Goal: Task Accomplishment & Management: Complete application form

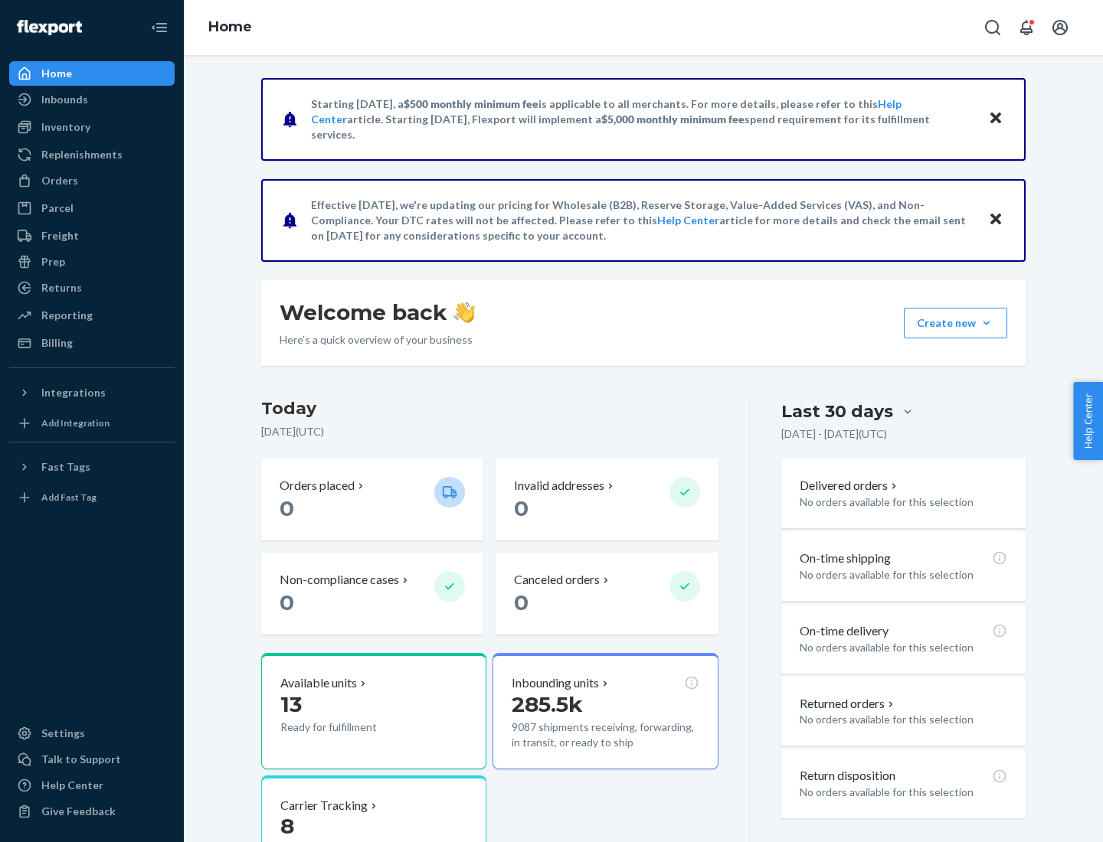
click at [986, 323] on button "Create new Create new inbound Create new order Create new product" at bounding box center [955, 323] width 103 height 31
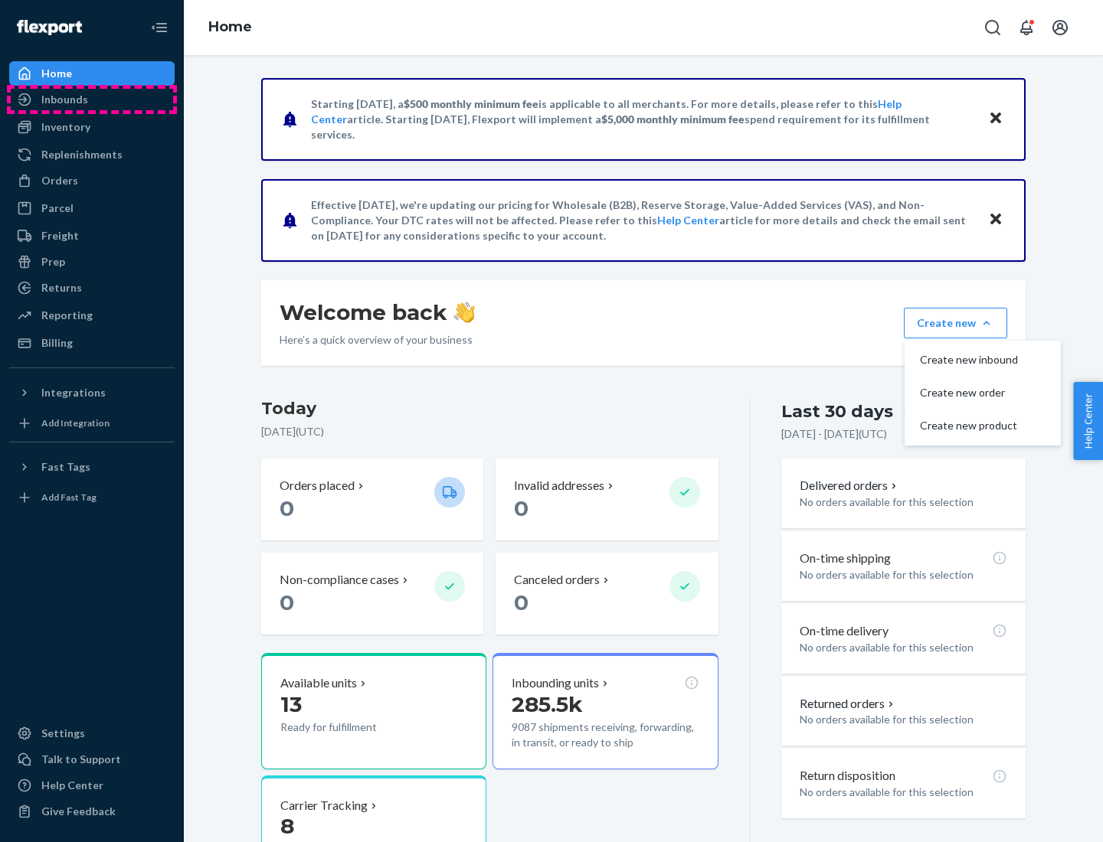
click at [92, 100] on div "Inbounds" at bounding box center [92, 99] width 162 height 21
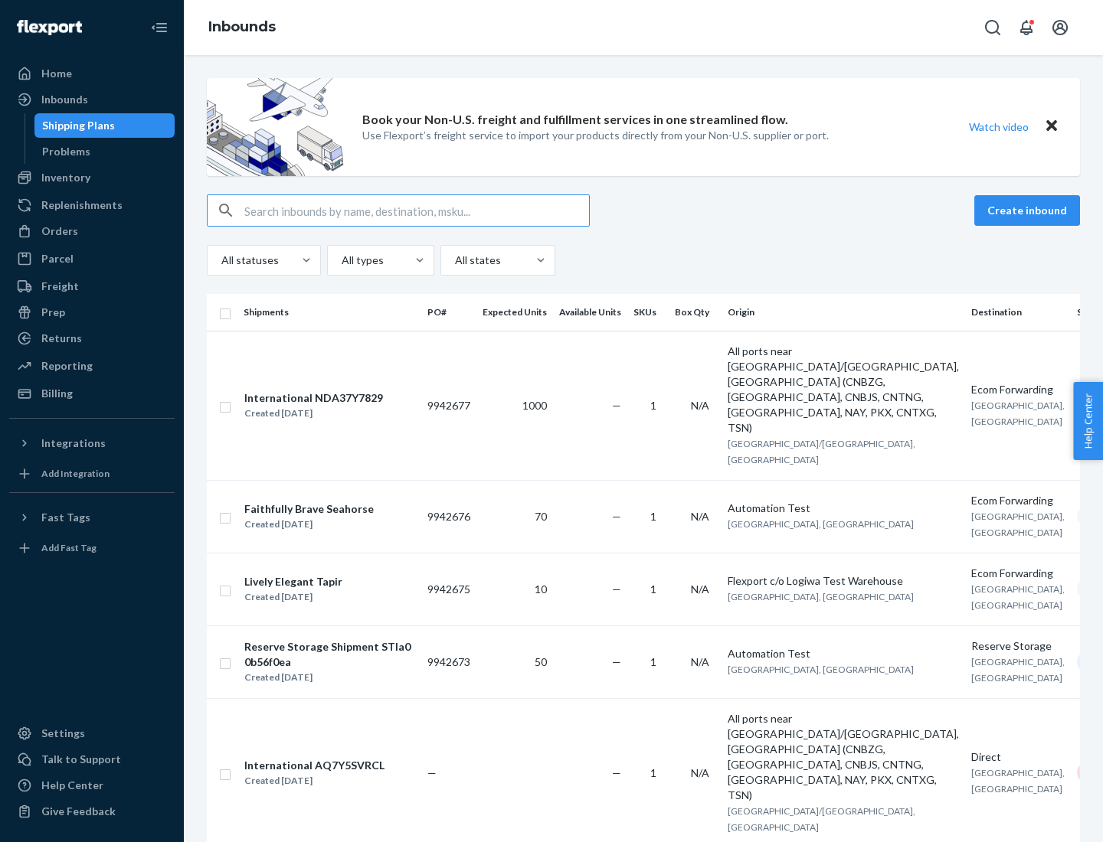
click at [1029, 211] on button "Create inbound" at bounding box center [1027, 210] width 106 height 31
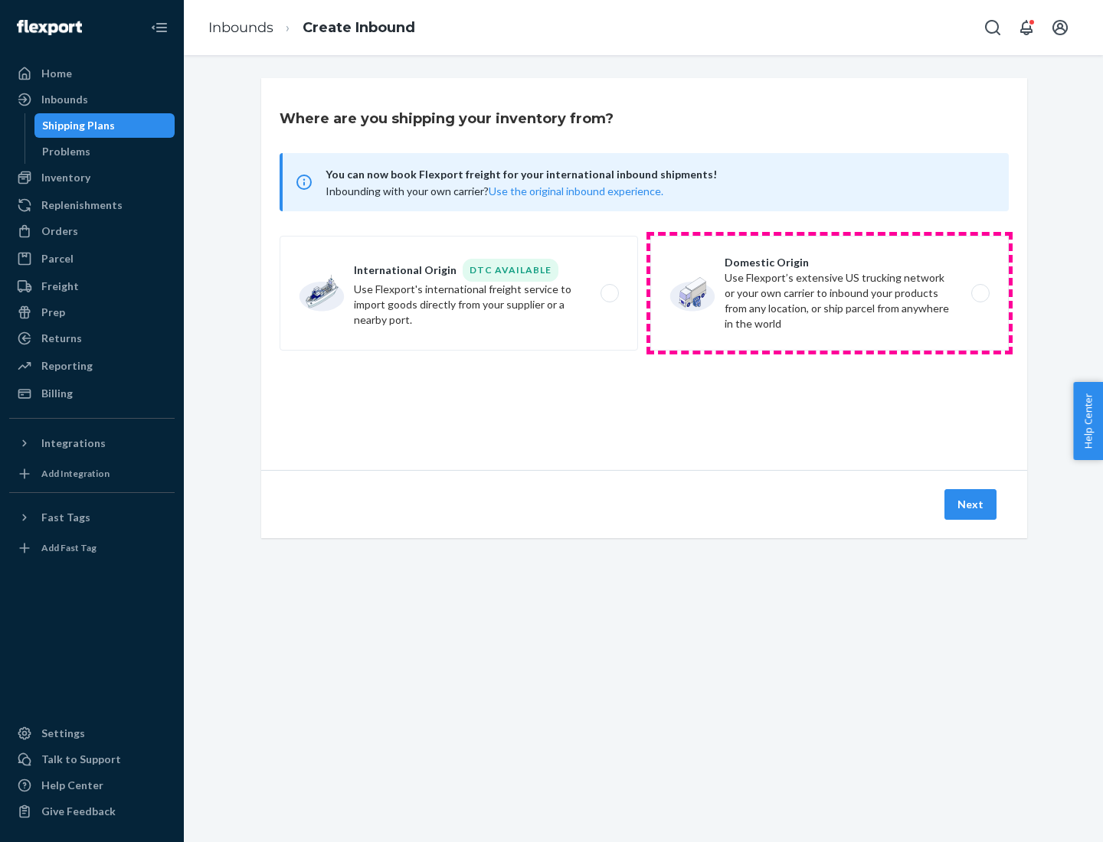
click at [829, 293] on label "Domestic Origin Use Flexport’s extensive US trucking network or your own carrie…" at bounding box center [829, 293] width 358 height 115
click at [980, 293] on input "Domestic Origin Use Flexport’s extensive US trucking network or your own carrie…" at bounding box center [985, 294] width 10 height 10
radio input "true"
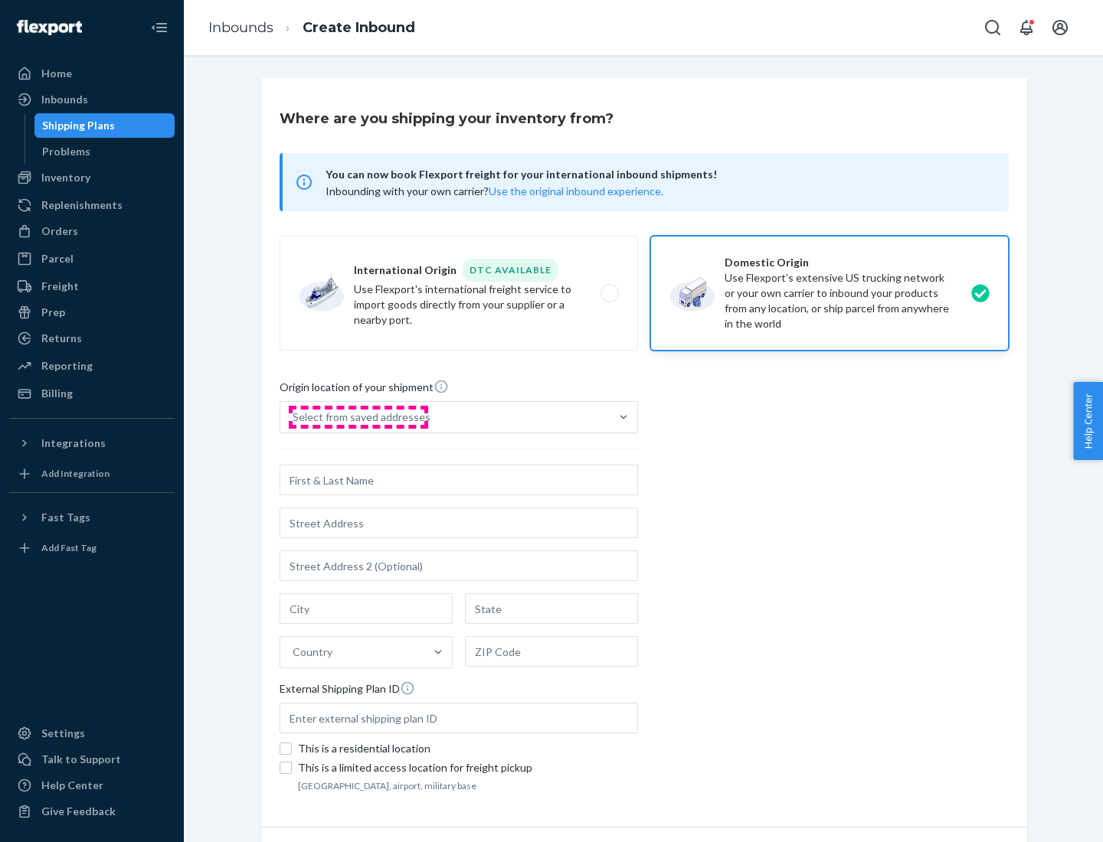
click at [358, 417] on div "Select from saved addresses" at bounding box center [362, 417] width 138 height 15
click at [294, 417] on input "Select from saved addresses" at bounding box center [294, 417] width 2 height 15
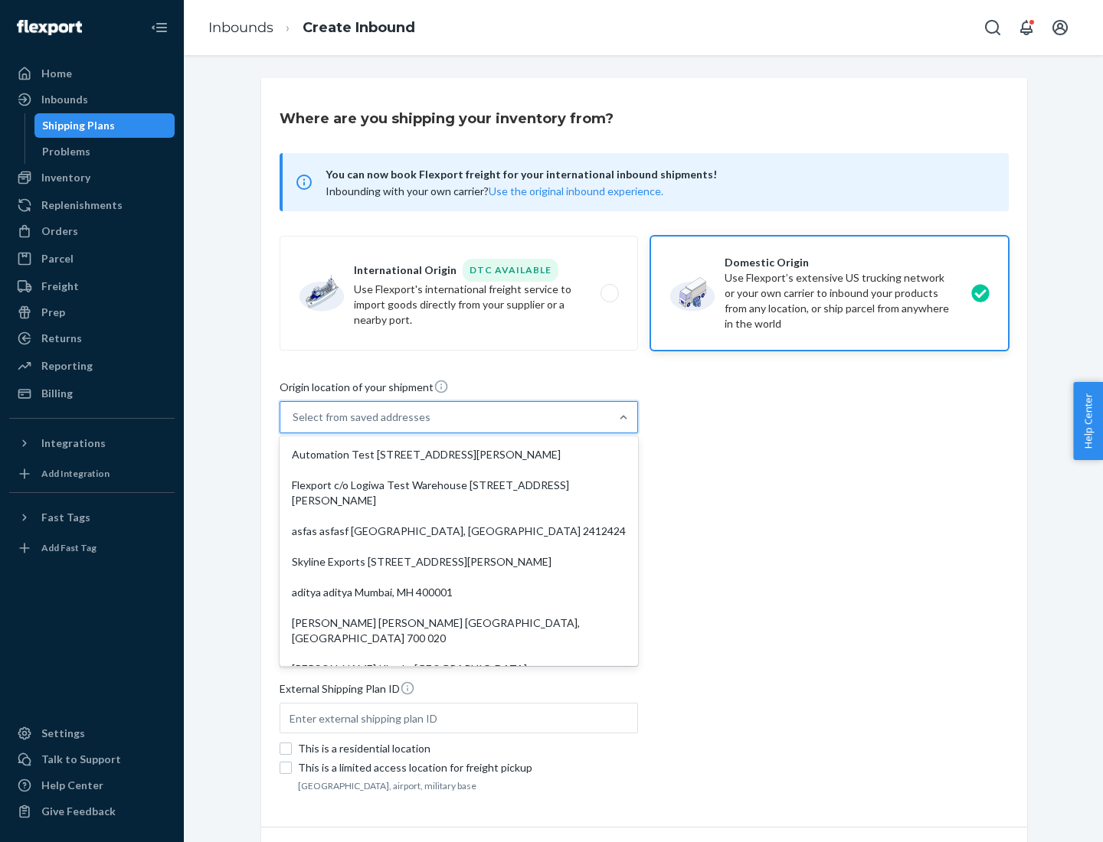
scroll to position [6, 0]
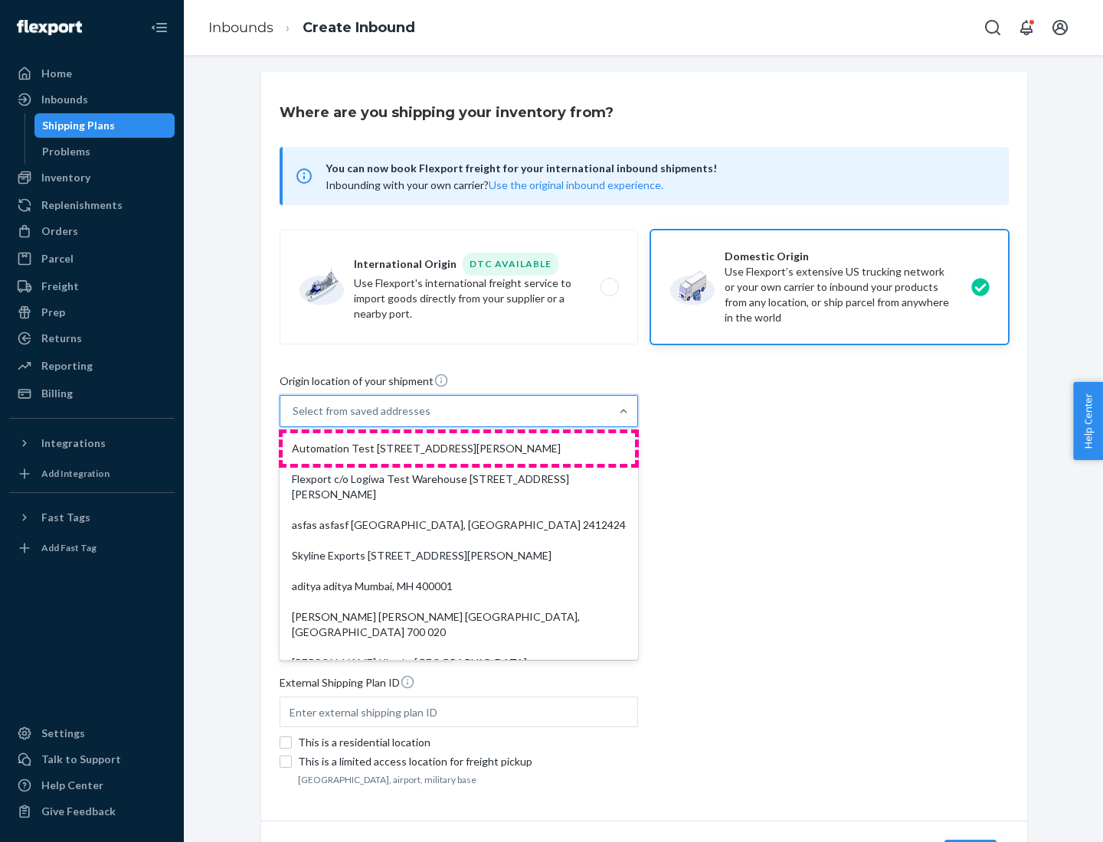
click at [459, 449] on div "Automation Test [STREET_ADDRESS][PERSON_NAME]" at bounding box center [459, 448] width 352 height 31
click at [294, 419] on input "option Automation Test [STREET_ADDRESS][PERSON_NAME]. 9 results available. Use …" at bounding box center [294, 411] width 2 height 15
type input "Automation Test"
type input "9th Floor"
type input "[GEOGRAPHIC_DATA]"
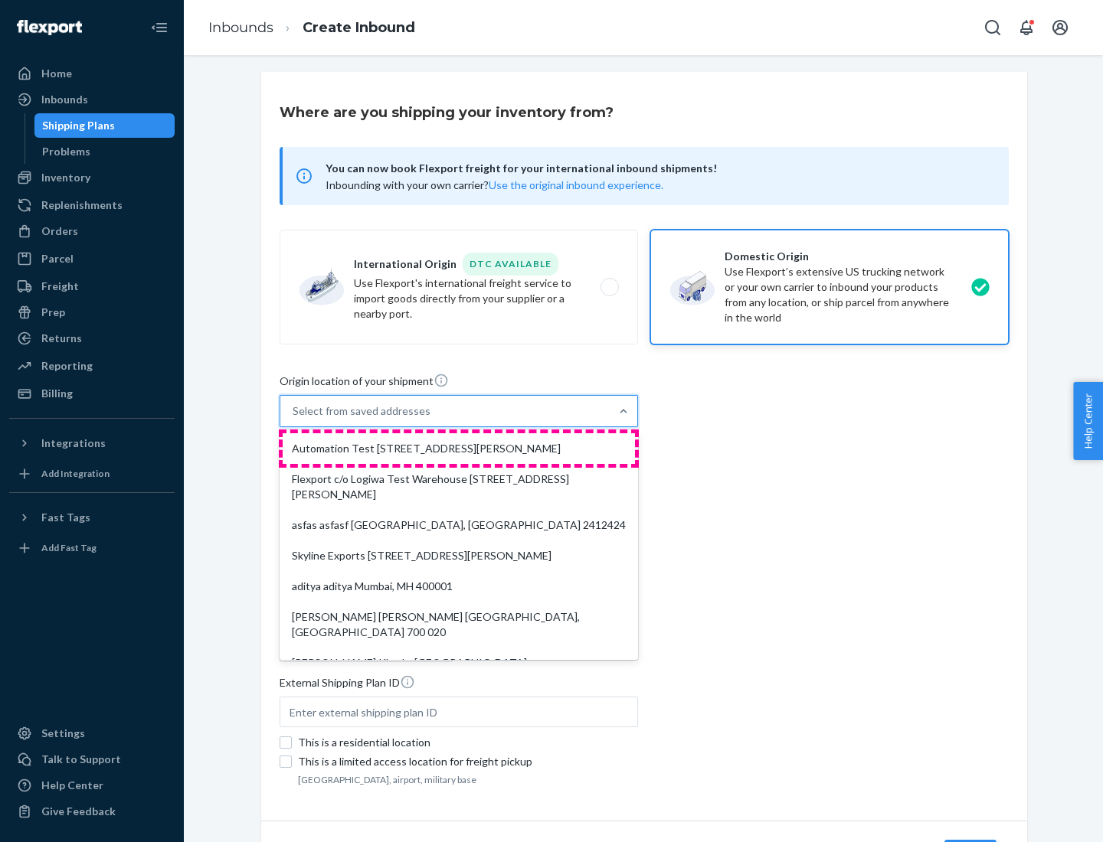
type input "CA"
type input "94104"
type input "[STREET_ADDRESS][PERSON_NAME]"
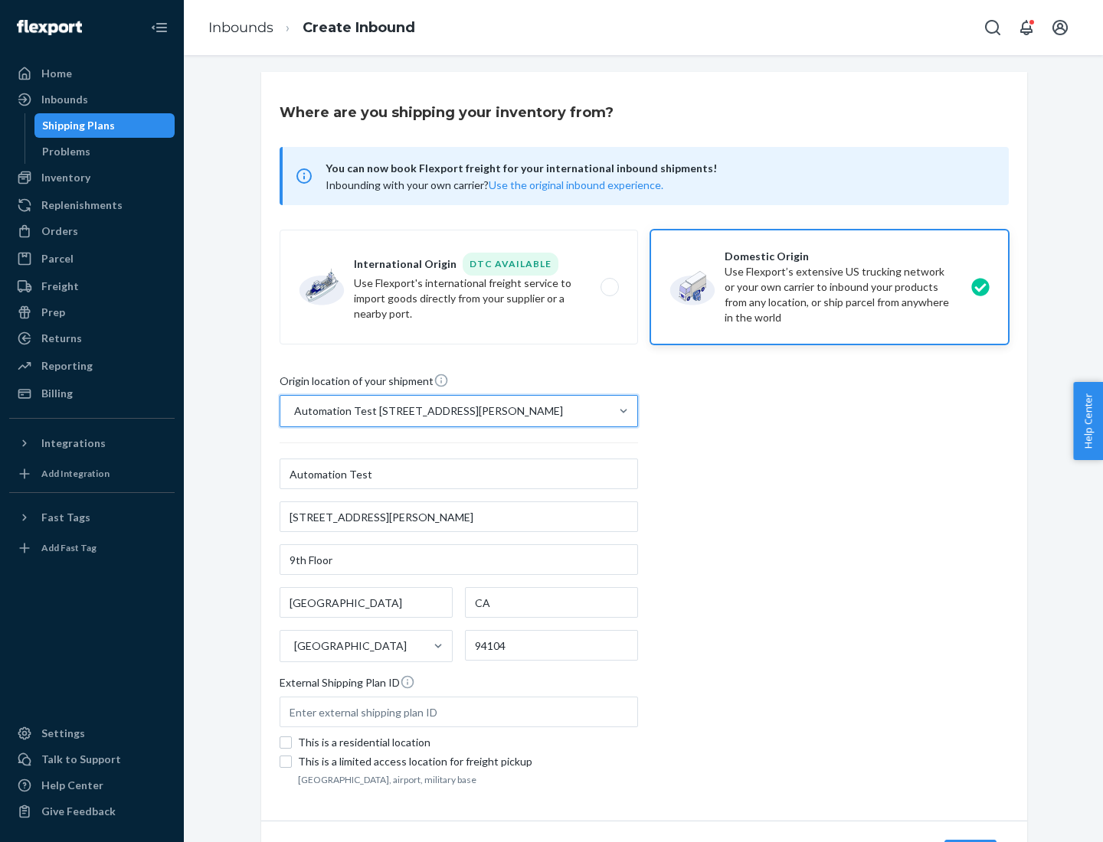
scroll to position [90, 0]
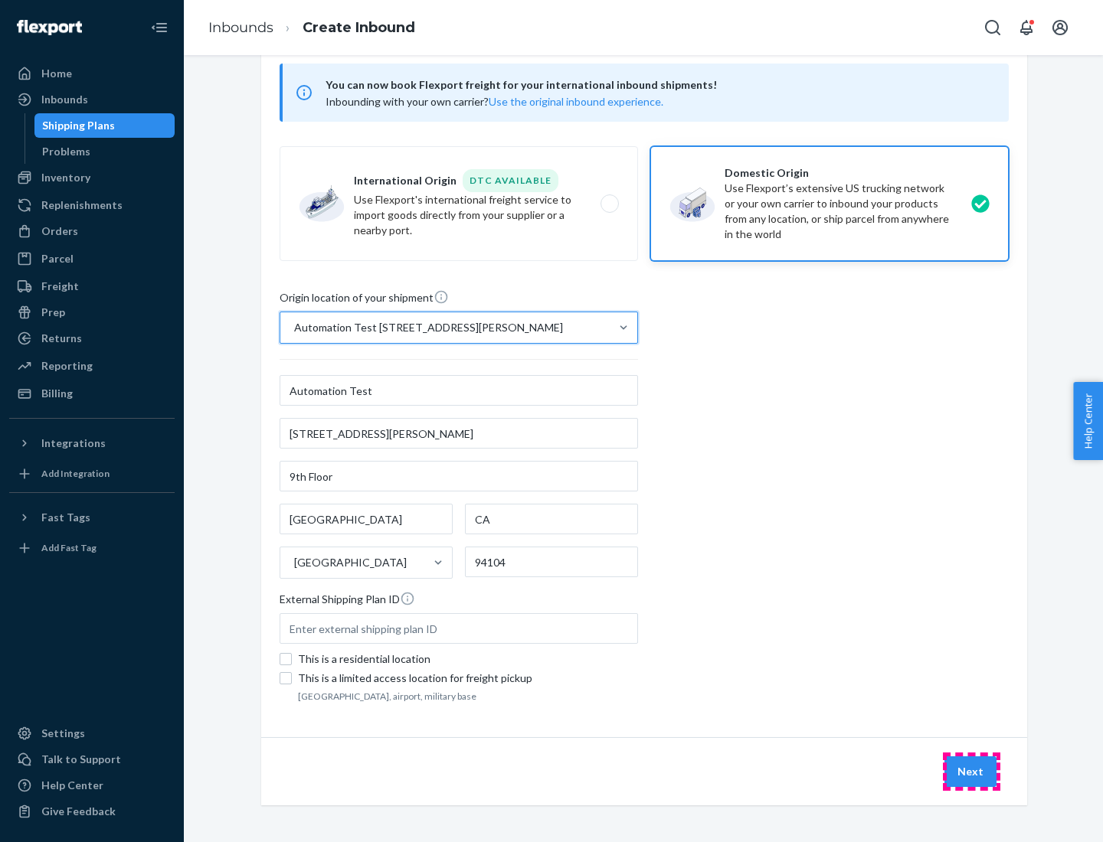
click at [971, 772] on button "Next" at bounding box center [970, 772] width 52 height 31
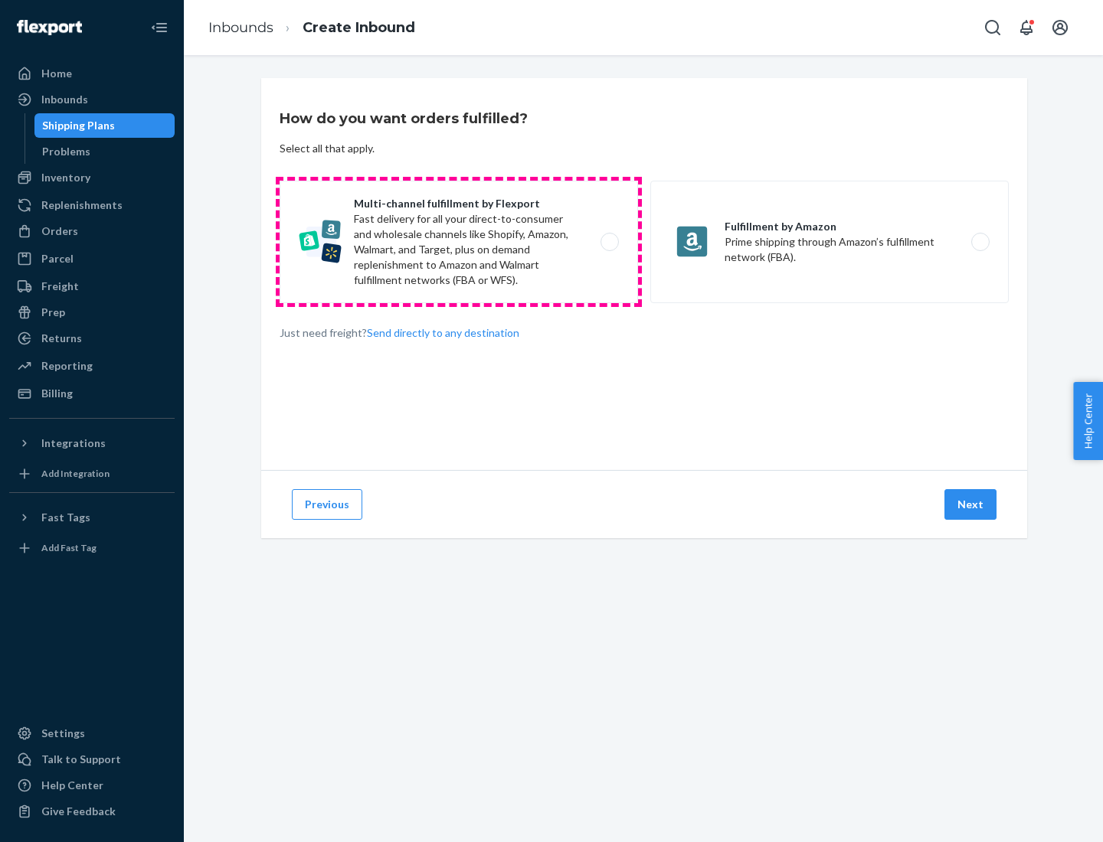
click at [459, 242] on label "Multi-channel fulfillment by Flexport Fast delivery for all your direct-to-cons…" at bounding box center [459, 242] width 358 height 123
click at [609, 242] on input "Multi-channel fulfillment by Flexport Fast delivery for all your direct-to-cons…" at bounding box center [614, 242] width 10 height 10
radio input "true"
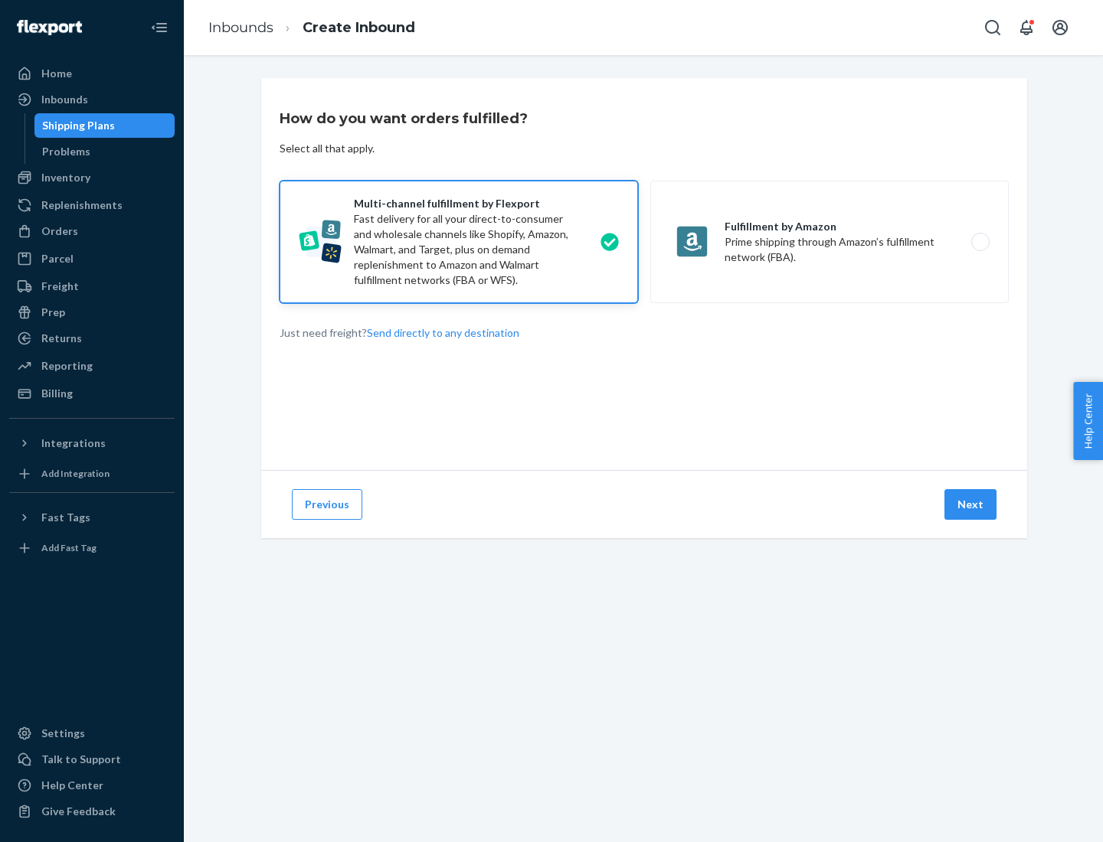
click at [971, 505] on button "Next" at bounding box center [970, 504] width 52 height 31
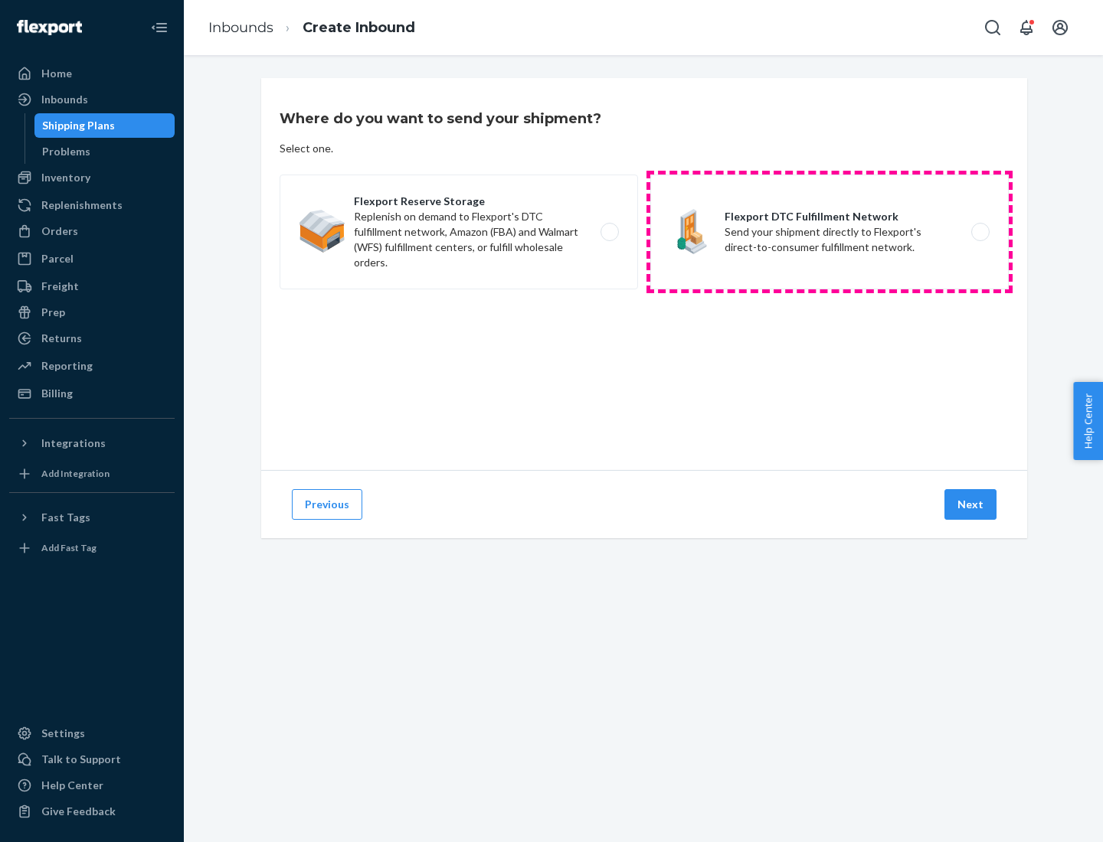
click at [829, 232] on label "Flexport DTC Fulfillment Network Send your shipment directly to Flexport's dire…" at bounding box center [829, 232] width 358 height 115
click at [980, 232] on input "Flexport DTC Fulfillment Network Send your shipment directly to Flexport's dire…" at bounding box center [985, 232] width 10 height 10
radio input "true"
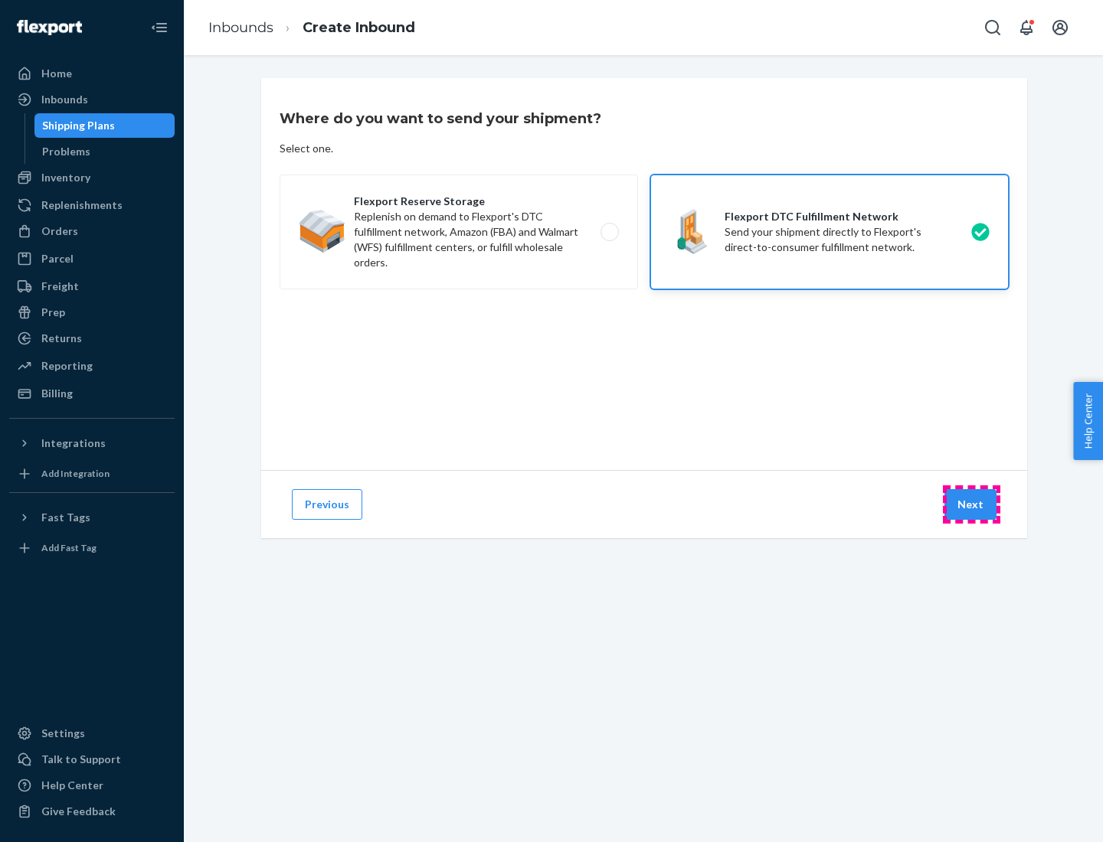
click at [971, 505] on button "Next" at bounding box center [970, 504] width 52 height 31
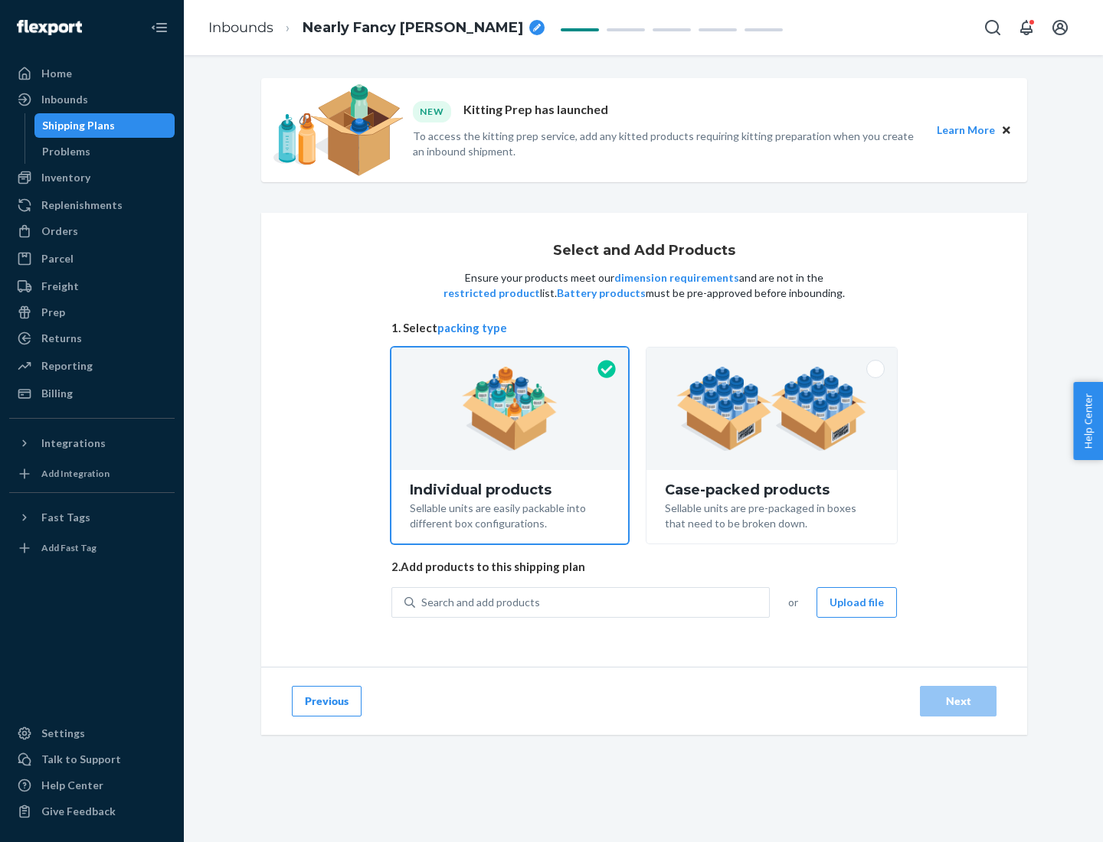
click at [772, 409] on img at bounding box center [771, 409] width 191 height 84
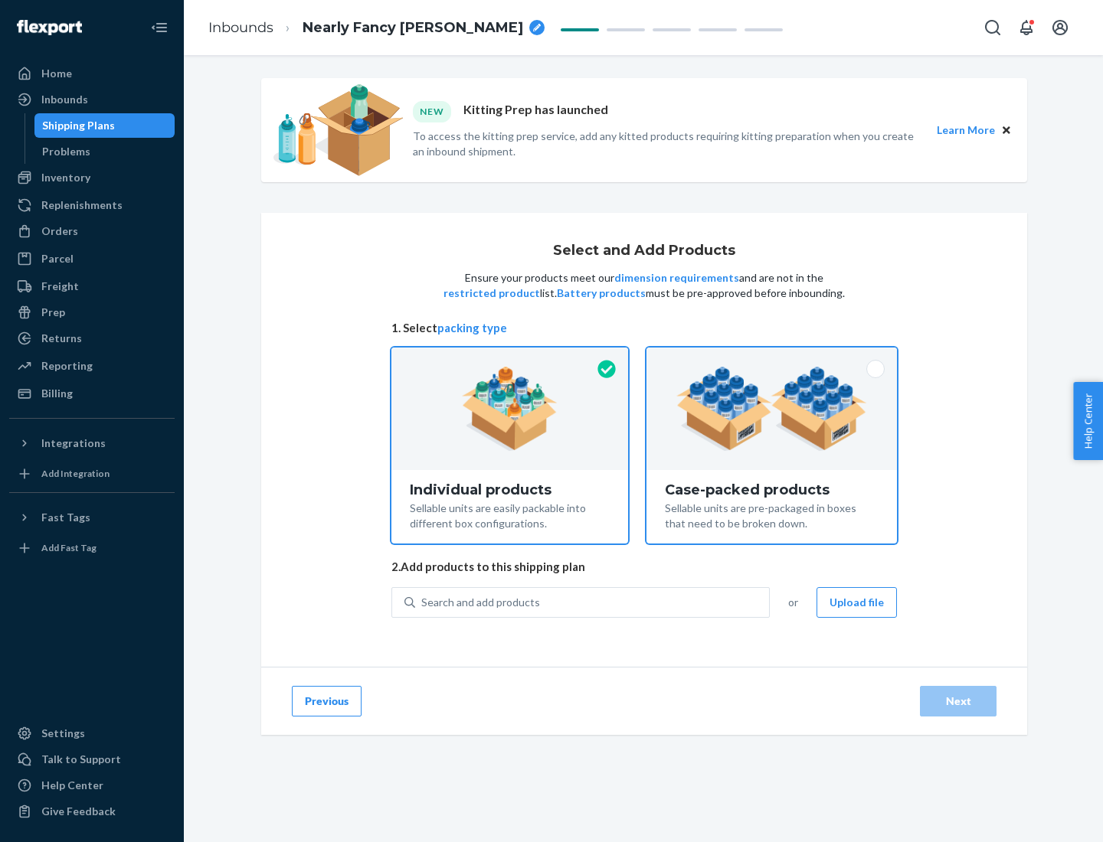
click at [772, 358] on input "Case-packed products Sellable units are pre-packaged in boxes that need to be b…" at bounding box center [772, 353] width 10 height 10
radio input "true"
radio input "false"
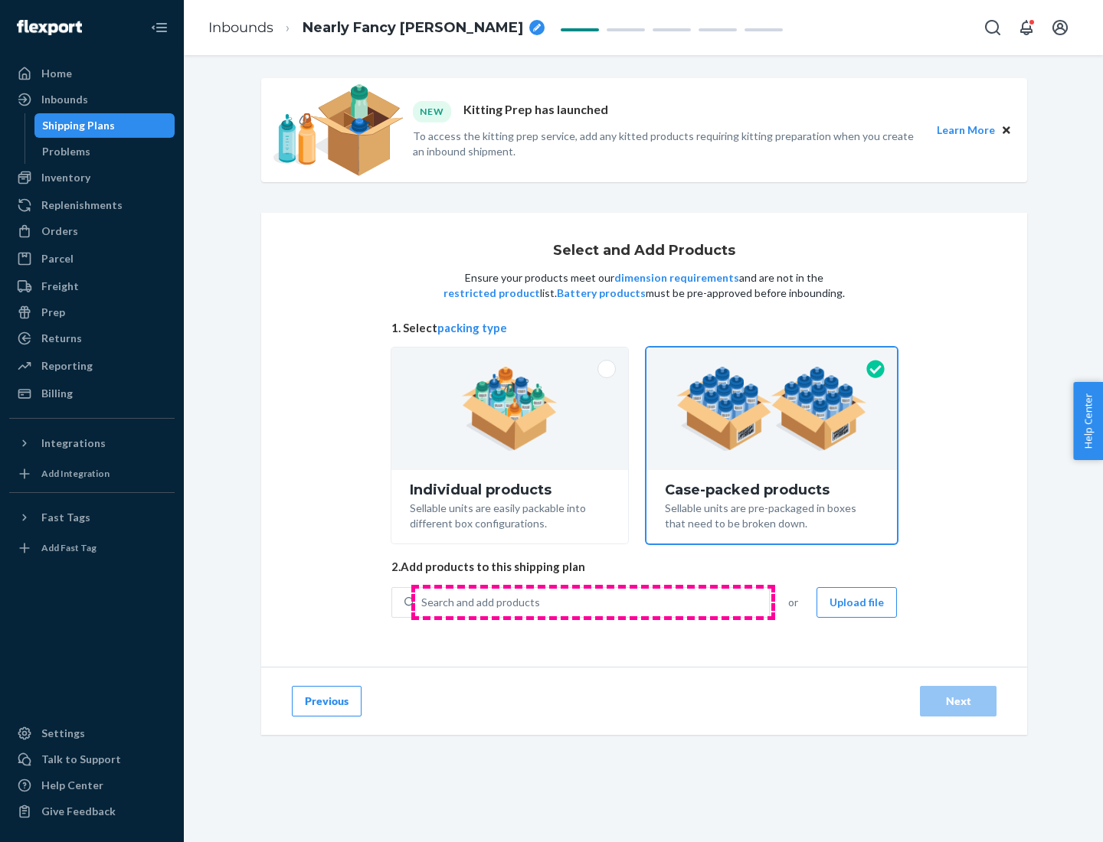
click at [593, 602] on div "Search and add products" at bounding box center [592, 603] width 354 height 28
click at [423, 602] on input "Search and add products" at bounding box center [422, 602] width 2 height 15
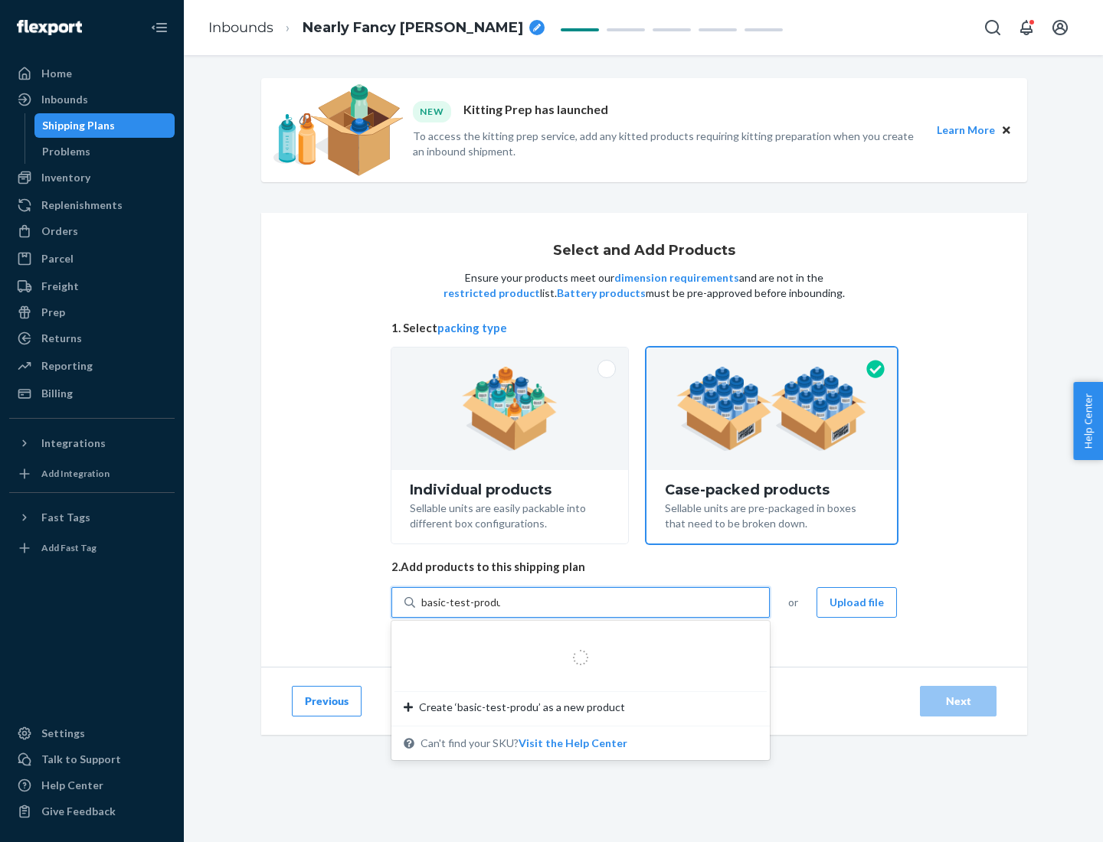
type input "basic-test-product-1"
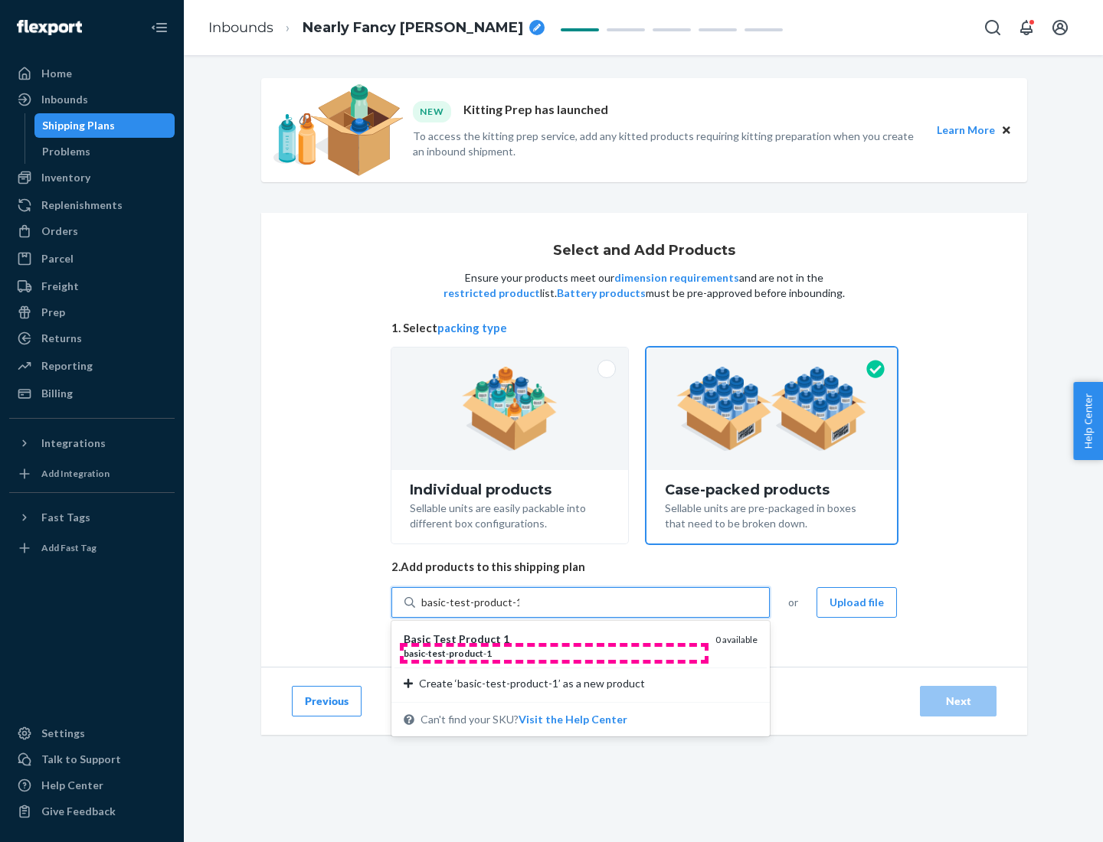
click at [554, 653] on div "basic - test - product - 1" at bounding box center [553, 653] width 299 height 13
click at [519, 610] on input "basic-test-product-1" at bounding box center [470, 602] width 98 height 15
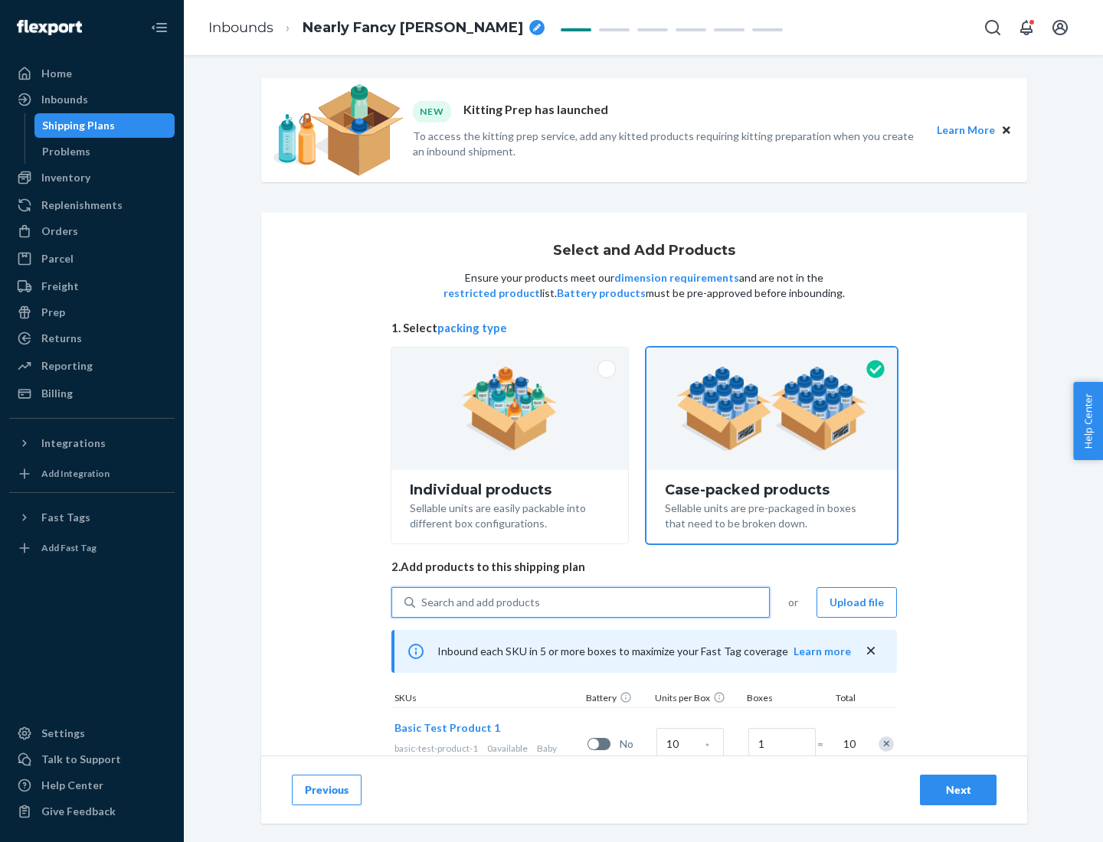
scroll to position [55, 0]
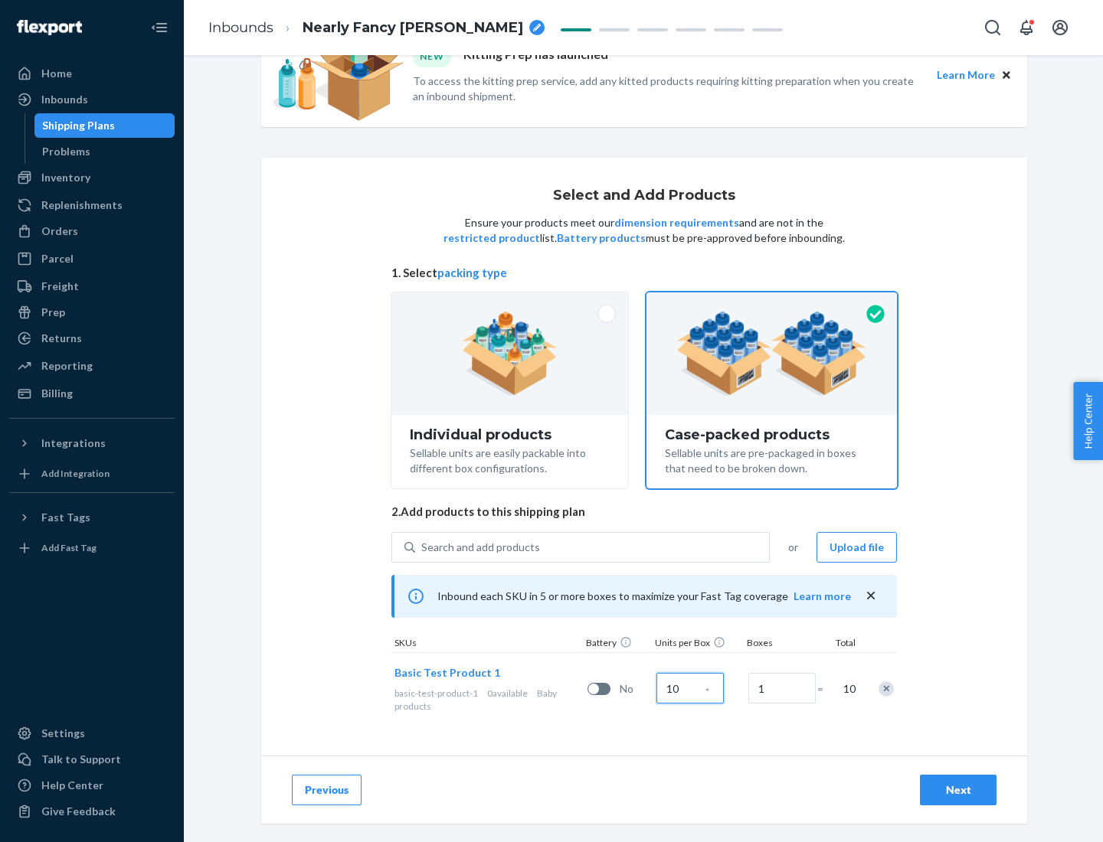
type input "10"
type input "7"
click at [958, 790] on div "Next" at bounding box center [958, 790] width 51 height 15
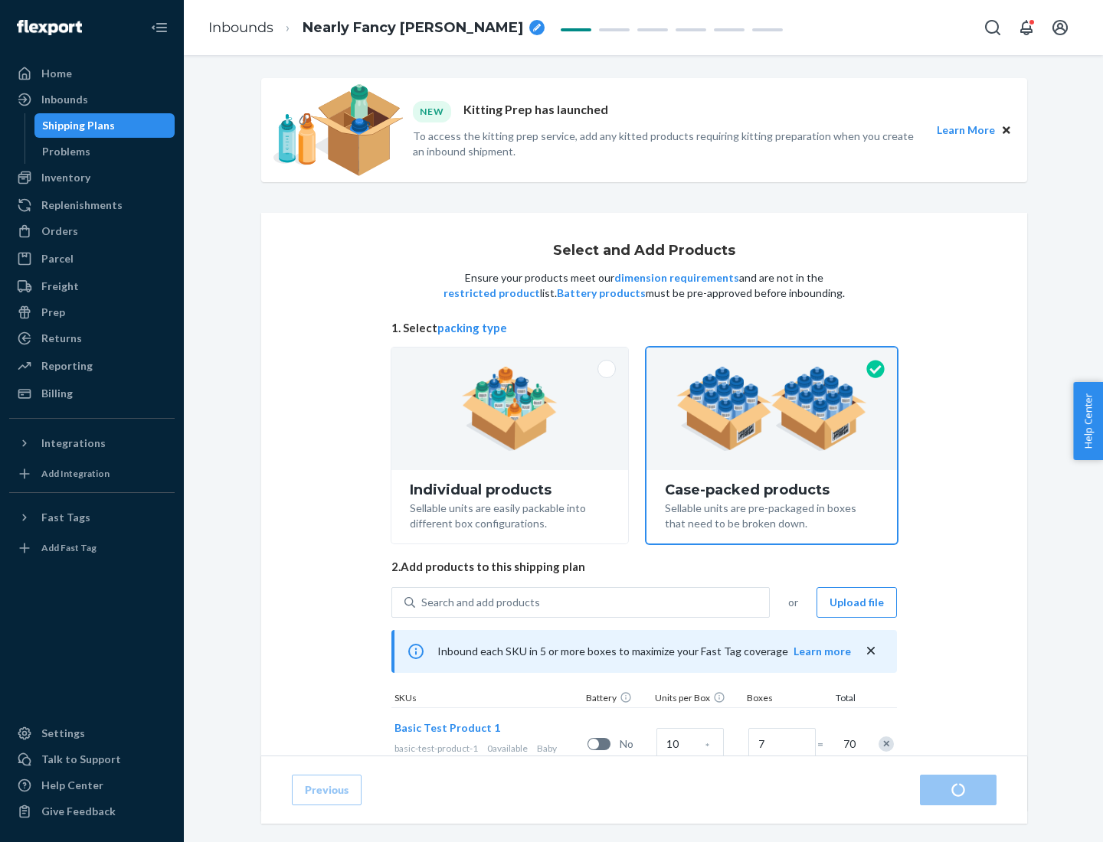
radio input "true"
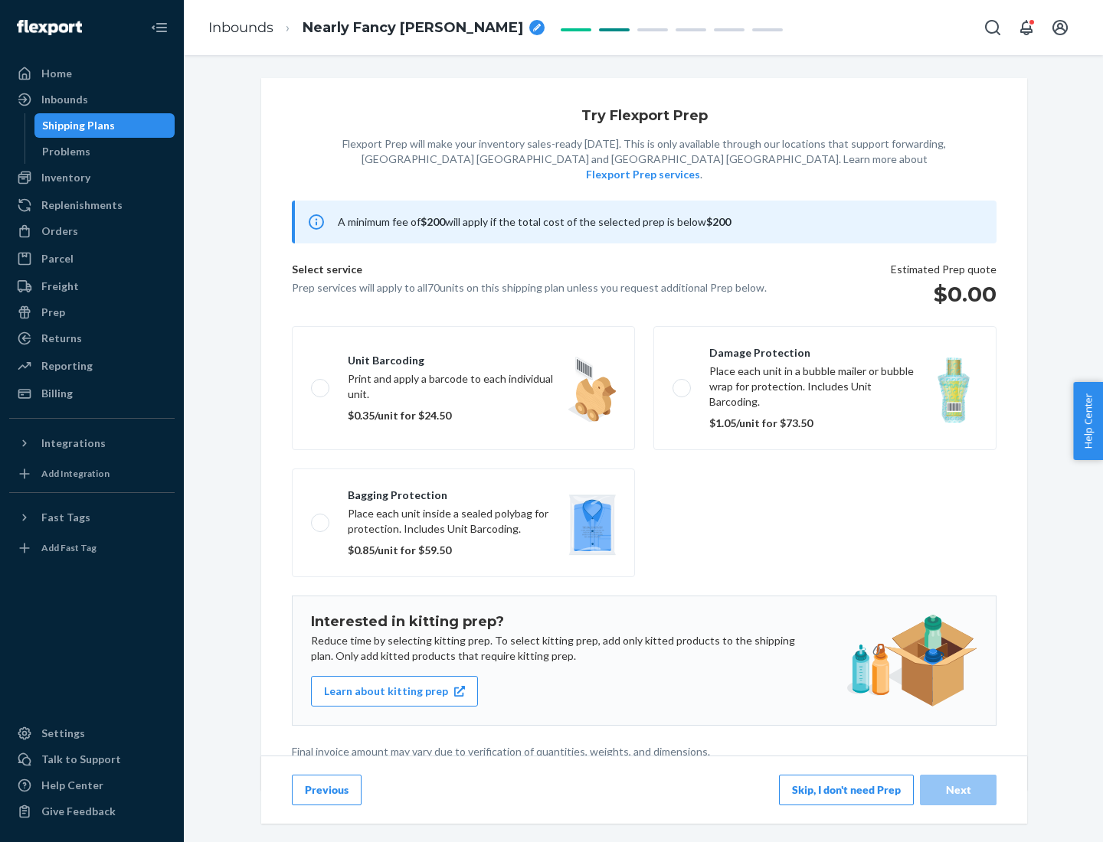
scroll to position [4, 0]
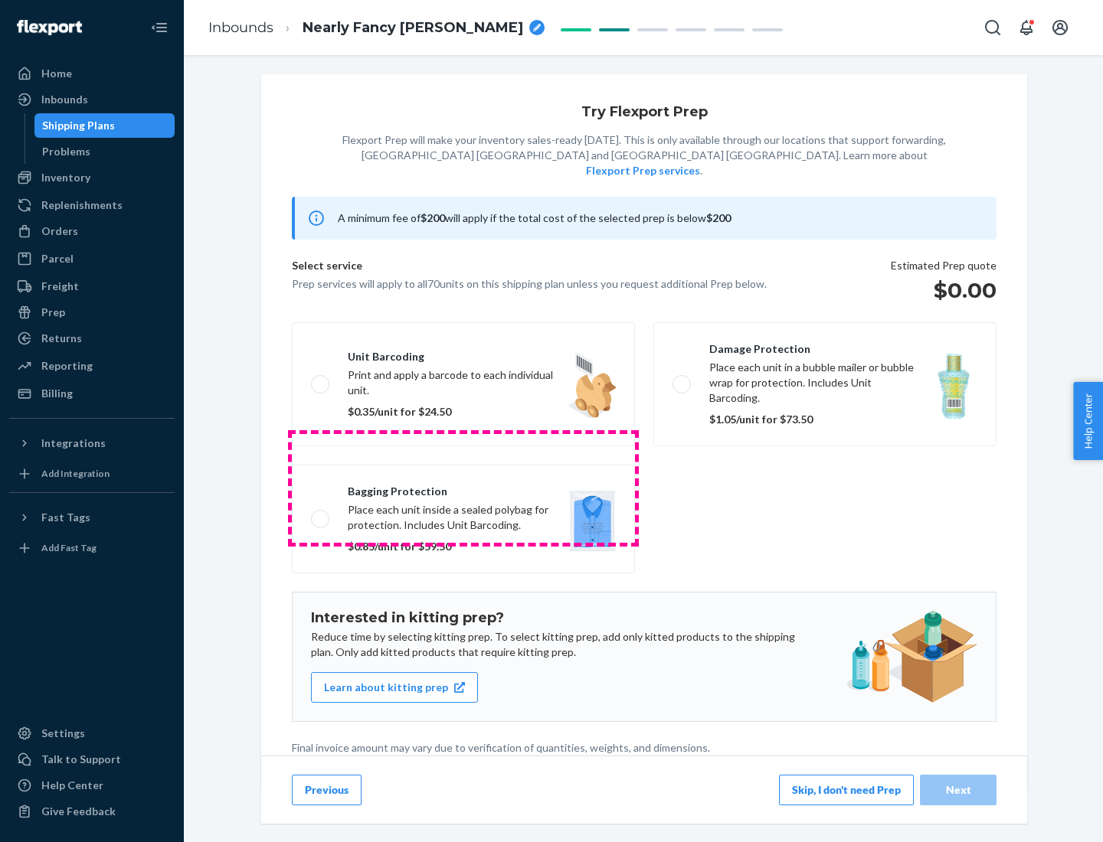
click at [463, 488] on label "Bagging protection Place each unit inside a sealed polybag for protection. Incl…" at bounding box center [463, 519] width 343 height 109
click at [321, 514] on input "Bagging protection Place each unit inside a sealed polybag for protection. Incl…" at bounding box center [316, 519] width 10 height 10
checkbox input "true"
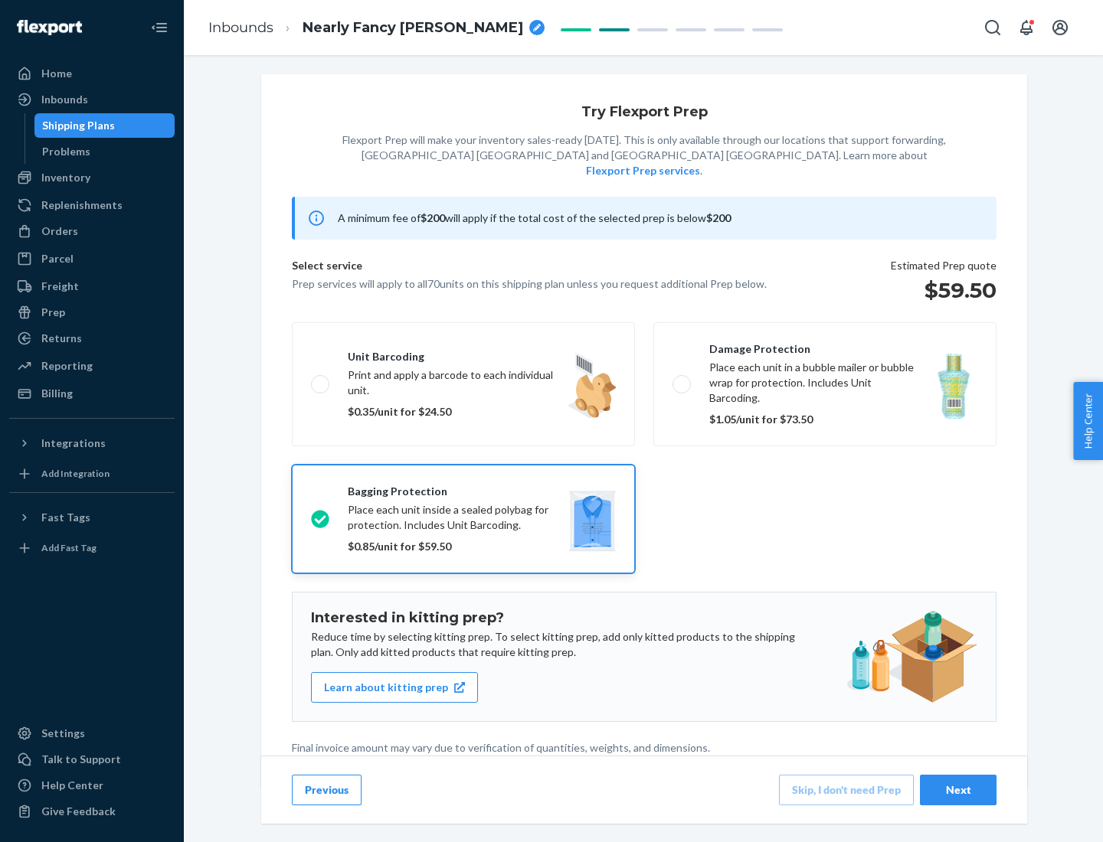
click at [958, 790] on div "Next" at bounding box center [958, 790] width 51 height 15
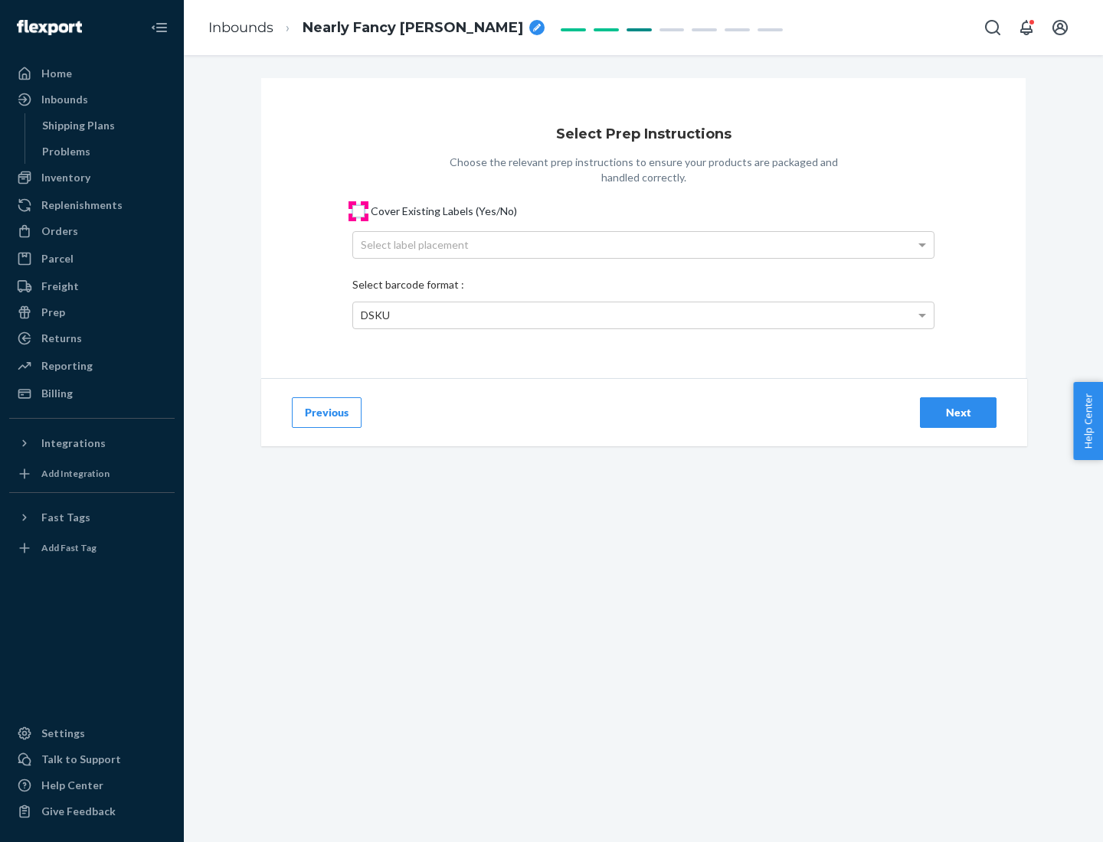
click at [358, 211] on input "Cover Existing Labels (Yes/No)" at bounding box center [358, 211] width 12 height 12
checkbox input "true"
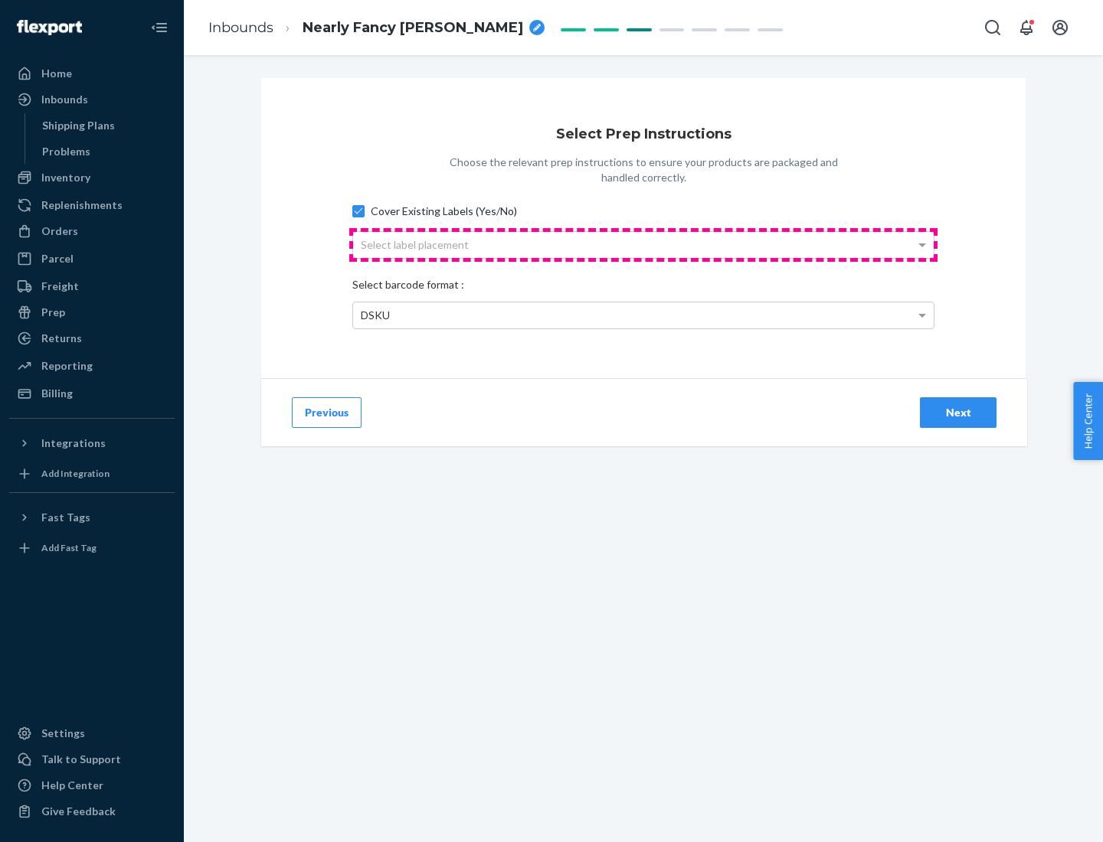
click at [643, 244] on div "Select label placement" at bounding box center [643, 245] width 581 height 26
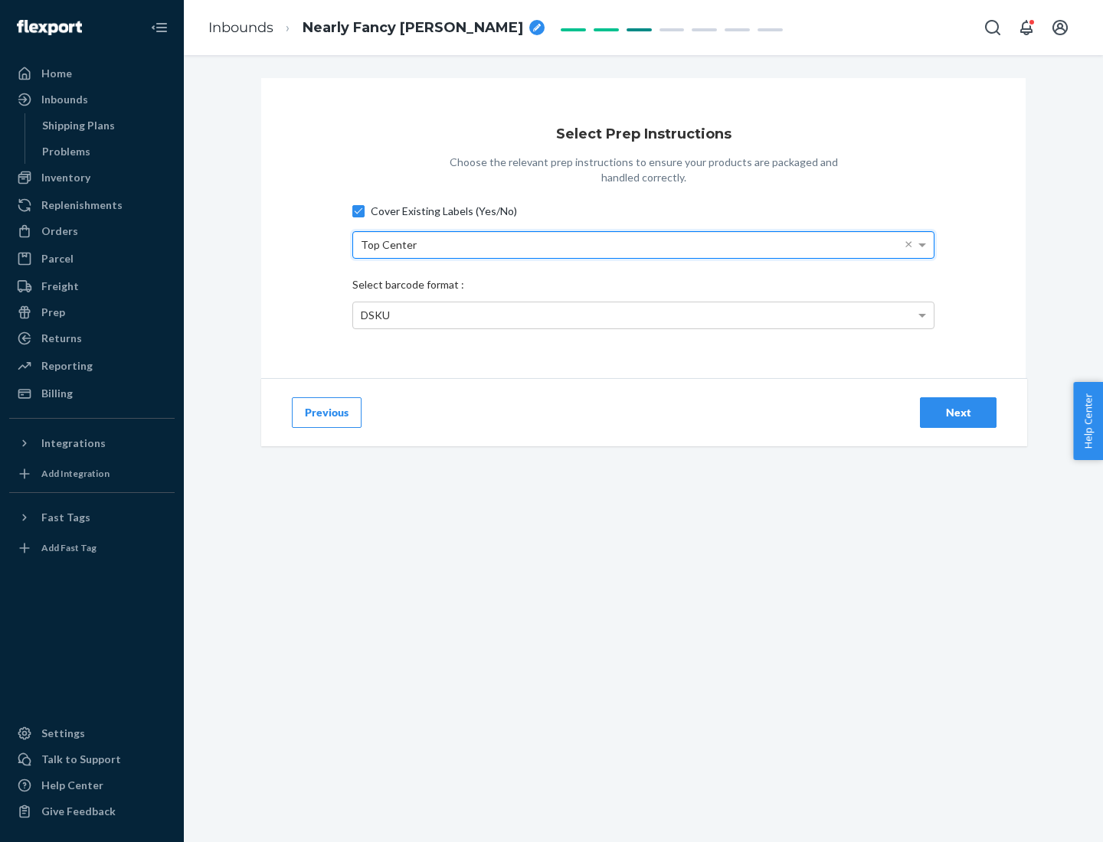
click at [643, 315] on div "DSKU" at bounding box center [643, 316] width 581 height 26
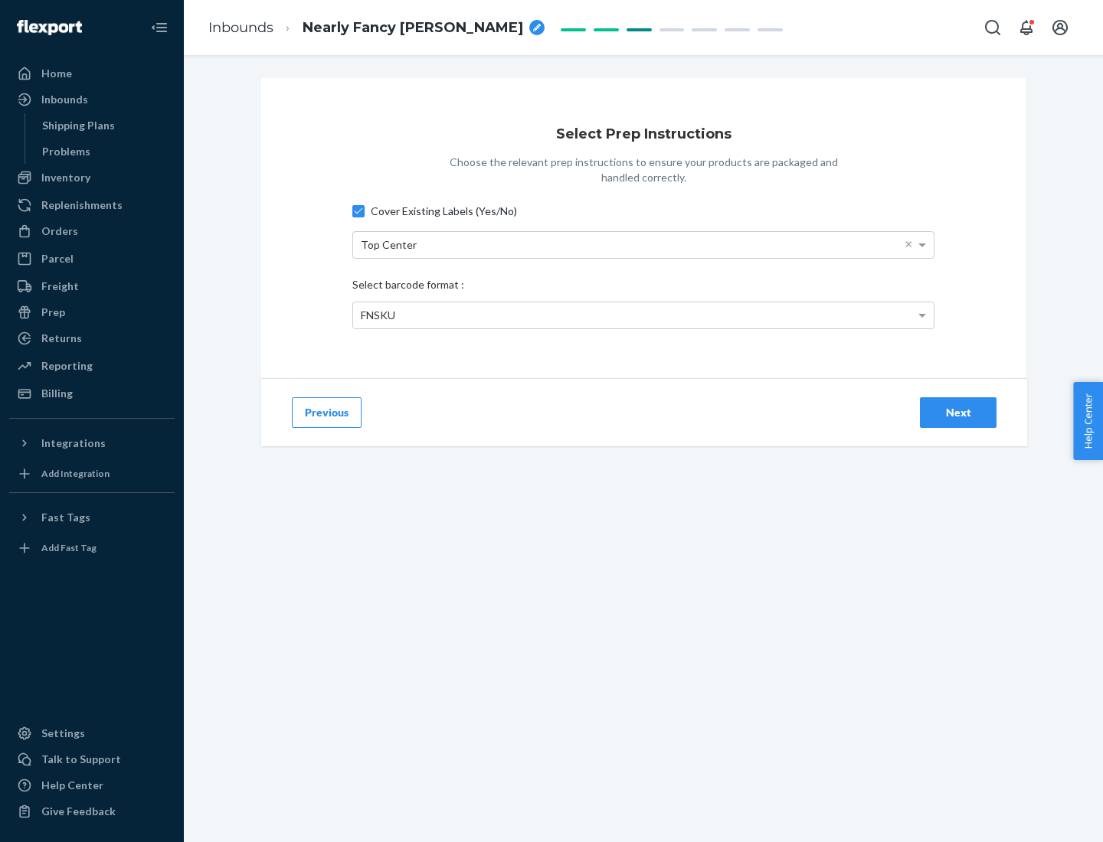
click at [958, 412] on div "Next" at bounding box center [958, 412] width 51 height 15
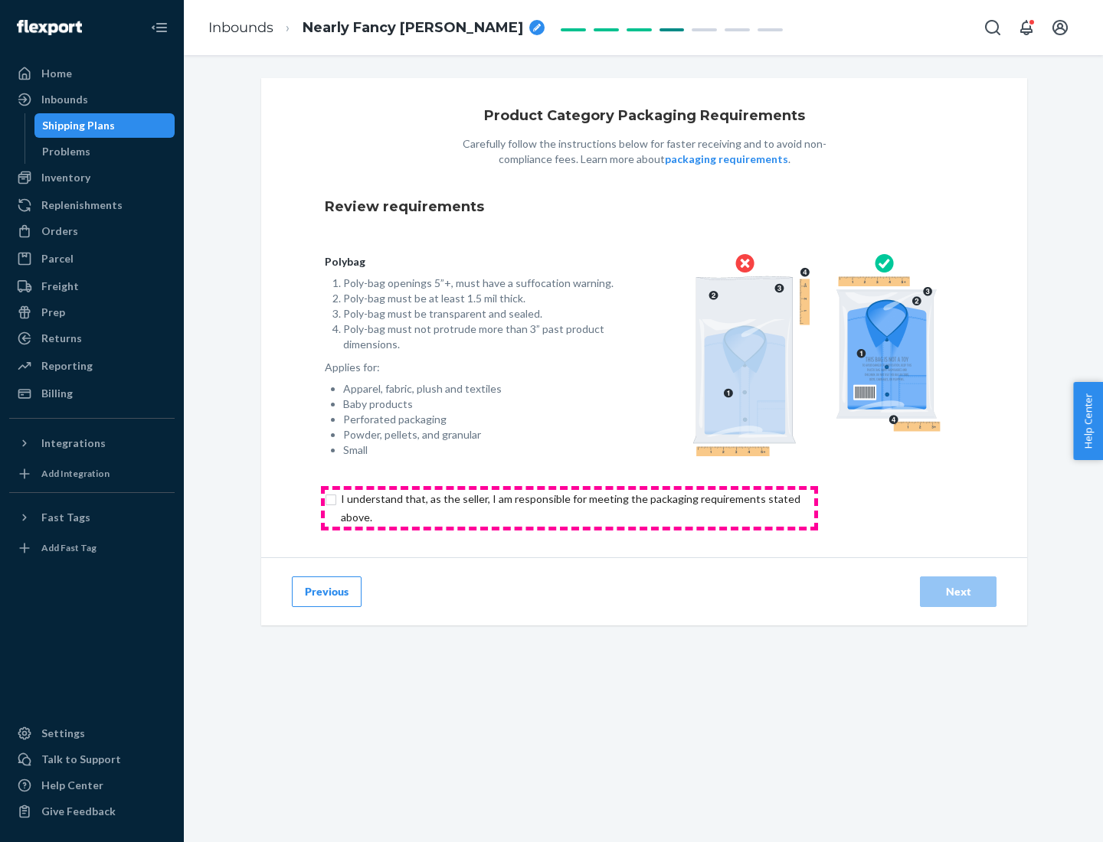
click at [569, 508] on input "checkbox" at bounding box center [579, 508] width 509 height 37
checkbox input "true"
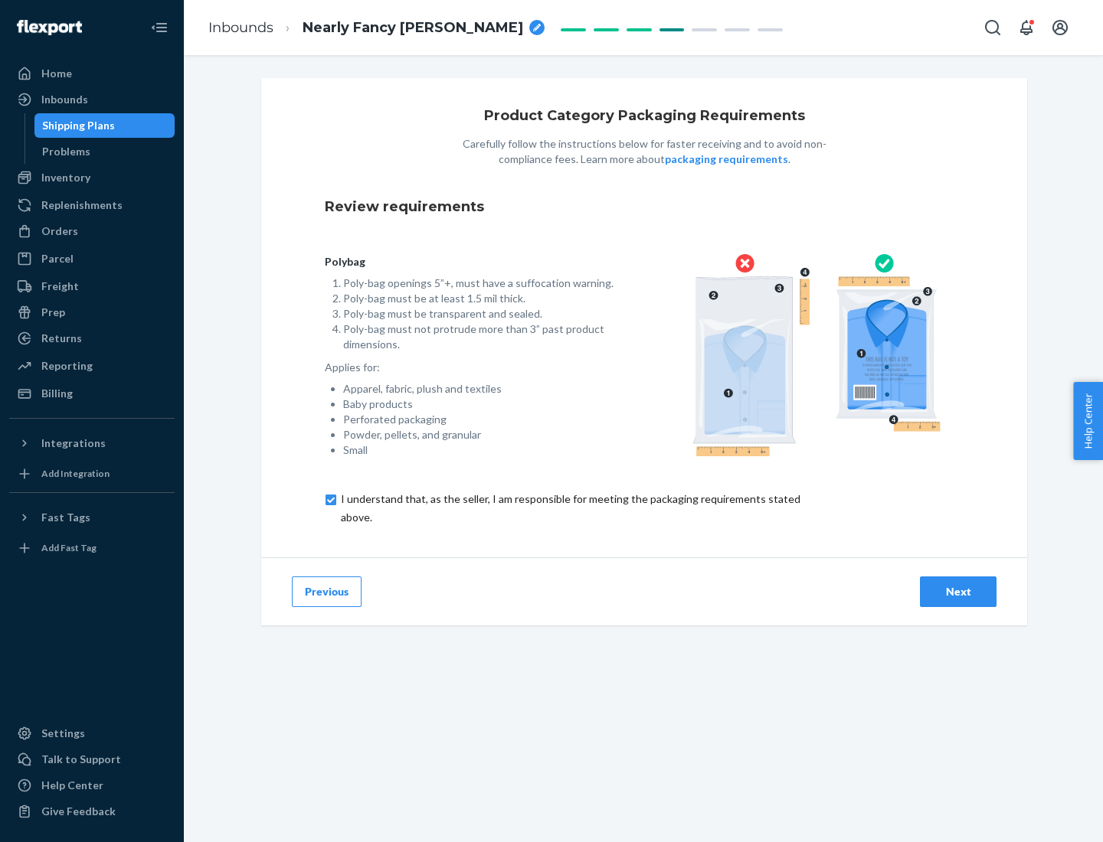
click at [958, 591] on div "Next" at bounding box center [958, 591] width 51 height 15
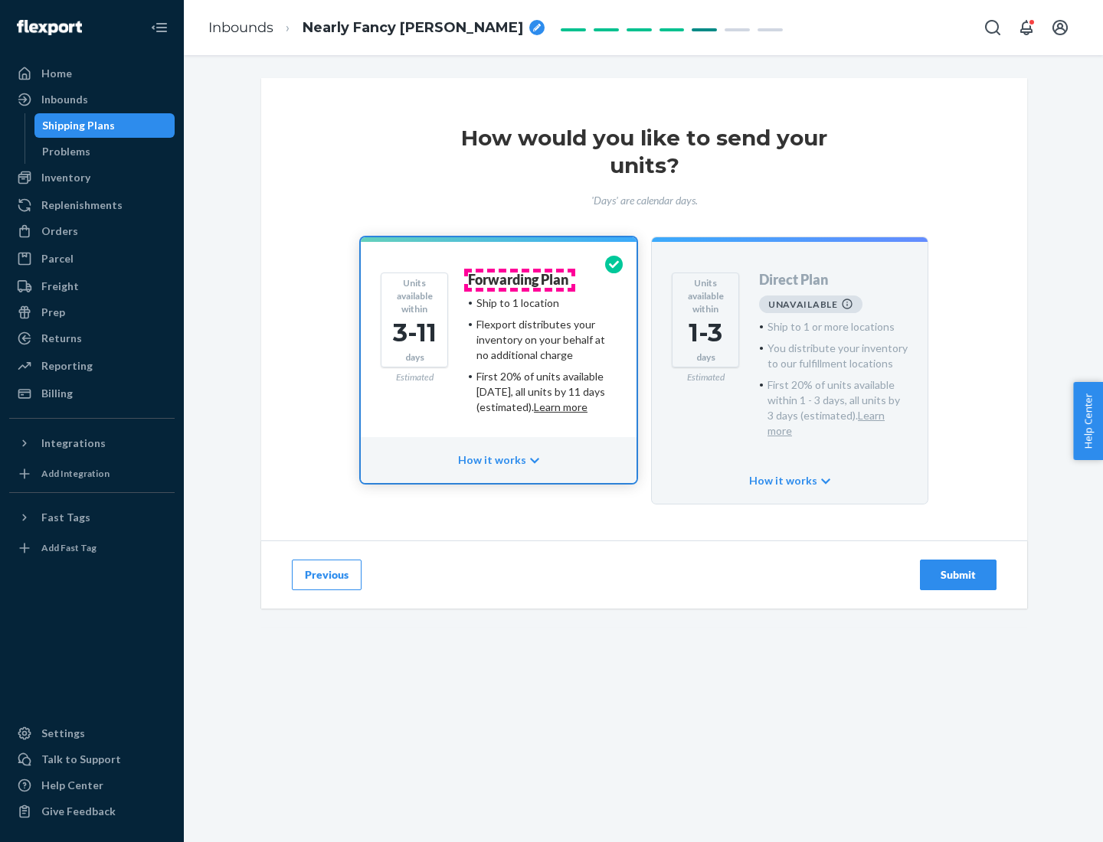
click at [519, 280] on h4 "Forwarding Plan" at bounding box center [518, 280] width 100 height 15
click at [958, 567] on div "Submit" at bounding box center [958, 574] width 51 height 15
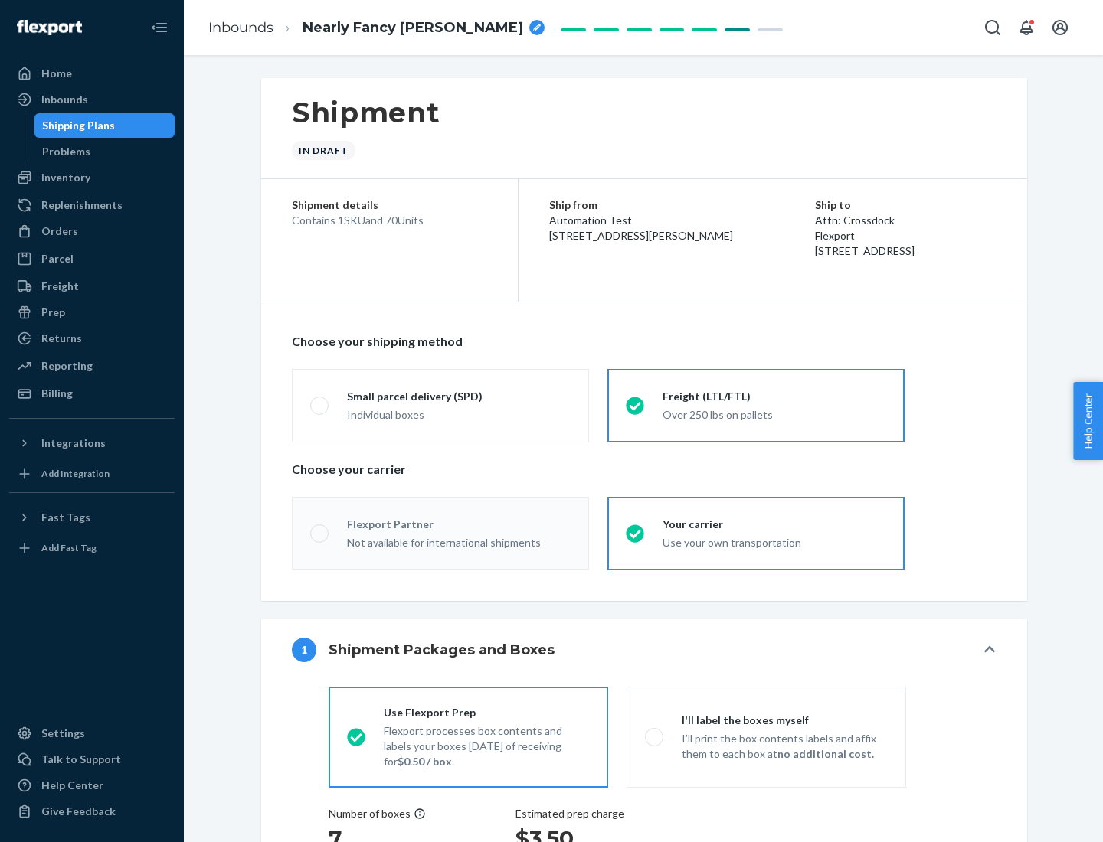
radio input "true"
radio input "false"
radio input "true"
radio input "false"
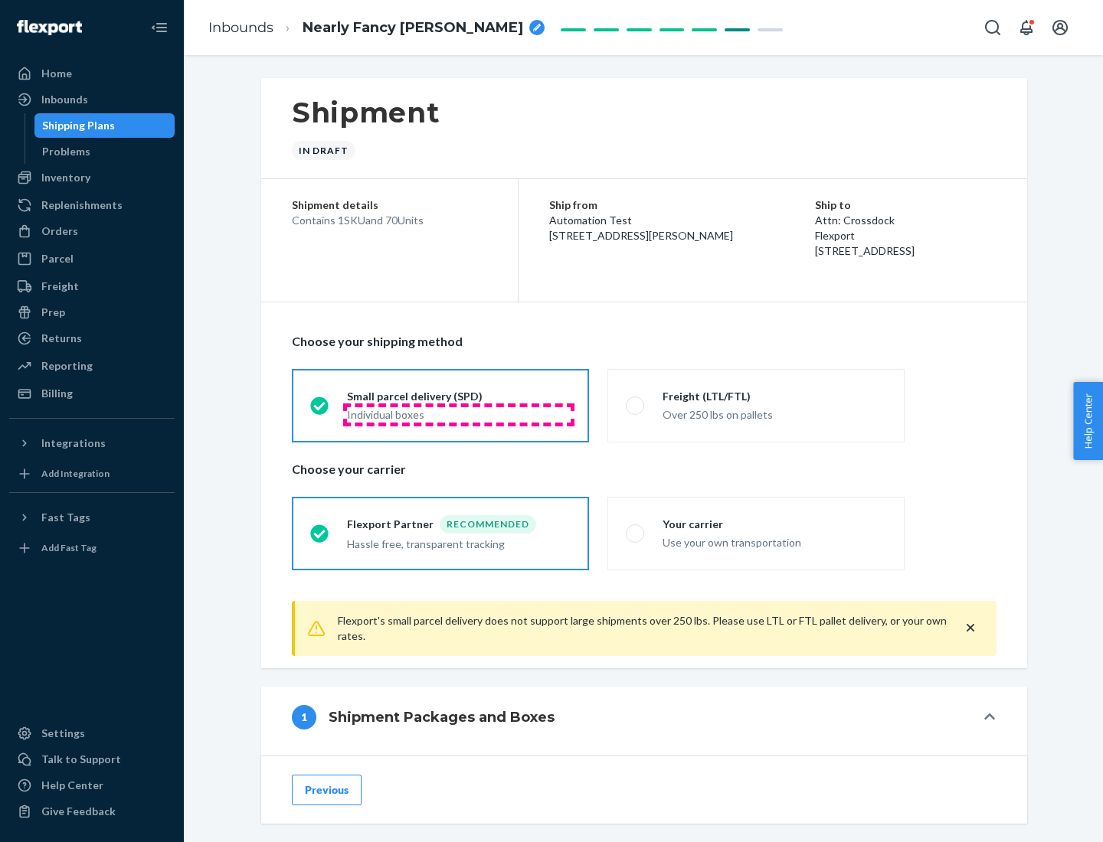
click at [459, 414] on div "Individual boxes" at bounding box center [459, 414] width 224 height 15
click at [320, 410] on input "Small parcel delivery (SPD) Individual boxes" at bounding box center [315, 406] width 10 height 10
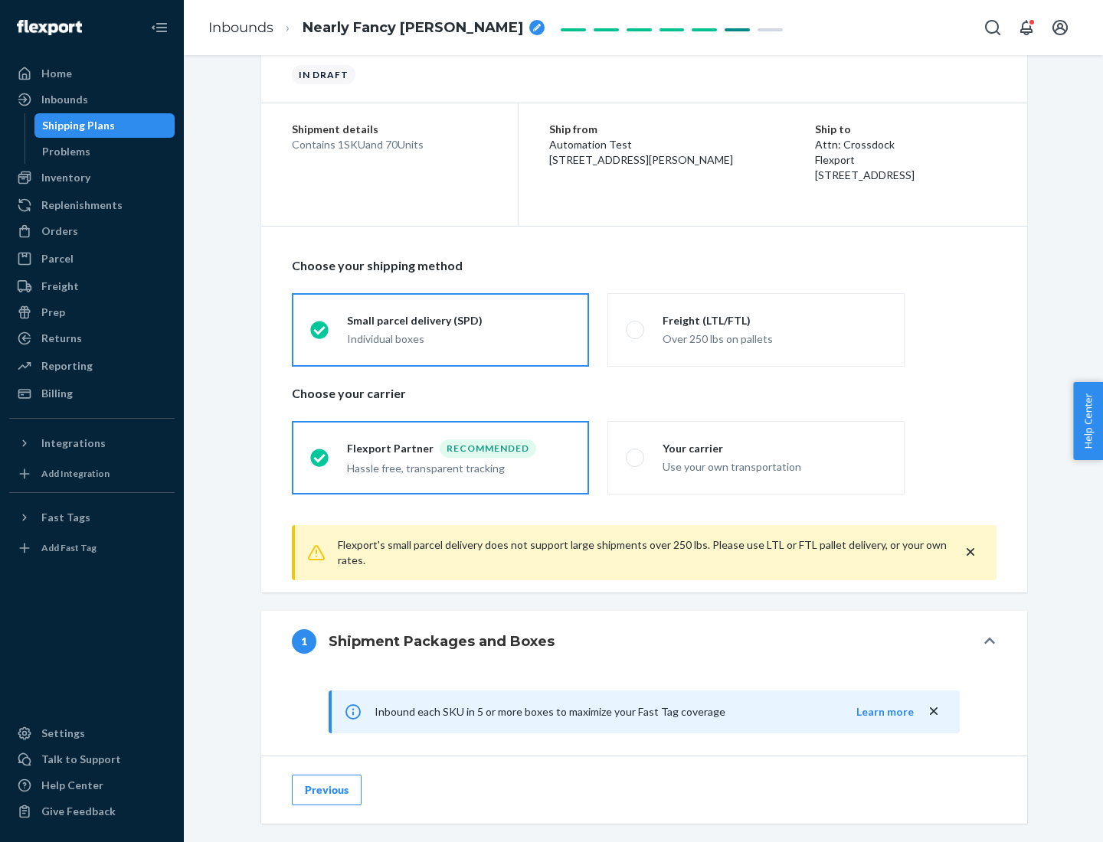
click at [459, 448] on div "Recommended" at bounding box center [488, 449] width 96 height 18
click at [320, 453] on input "Flexport Partner Recommended Hassle free, transparent tracking" at bounding box center [315, 458] width 10 height 10
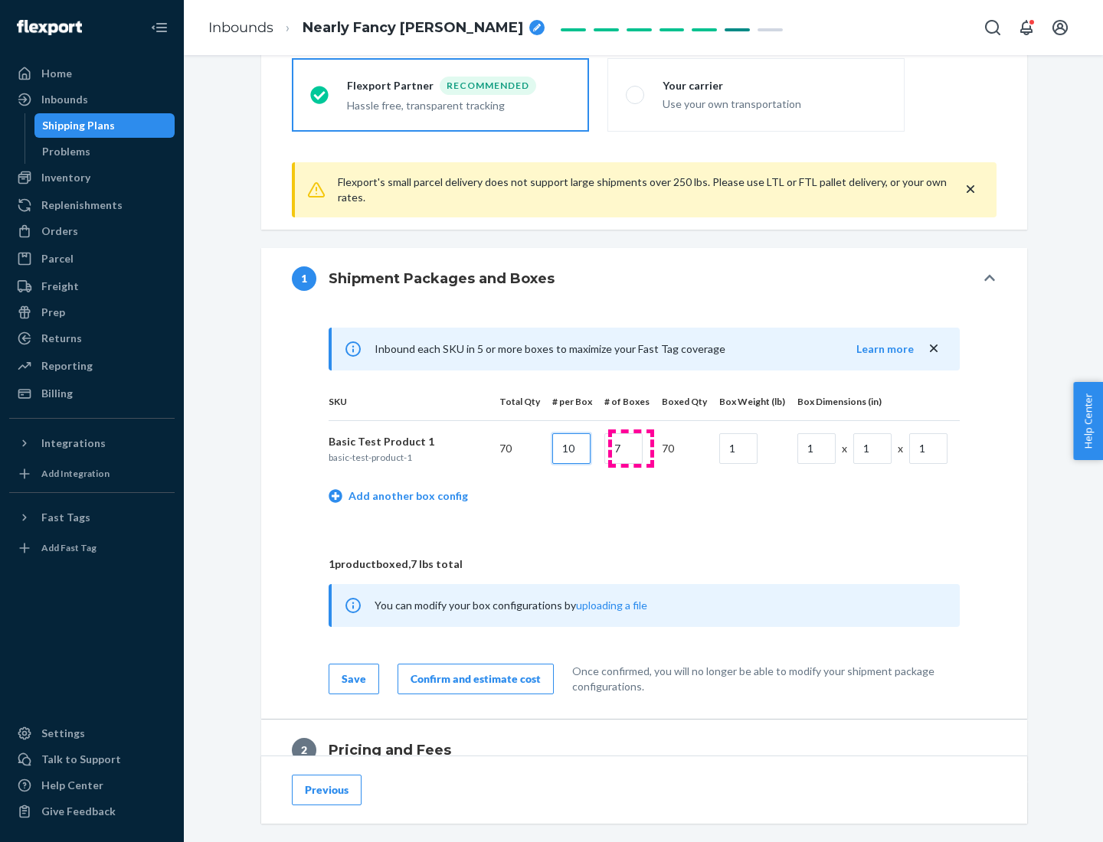
type input "10"
type input "7"
type input "1"
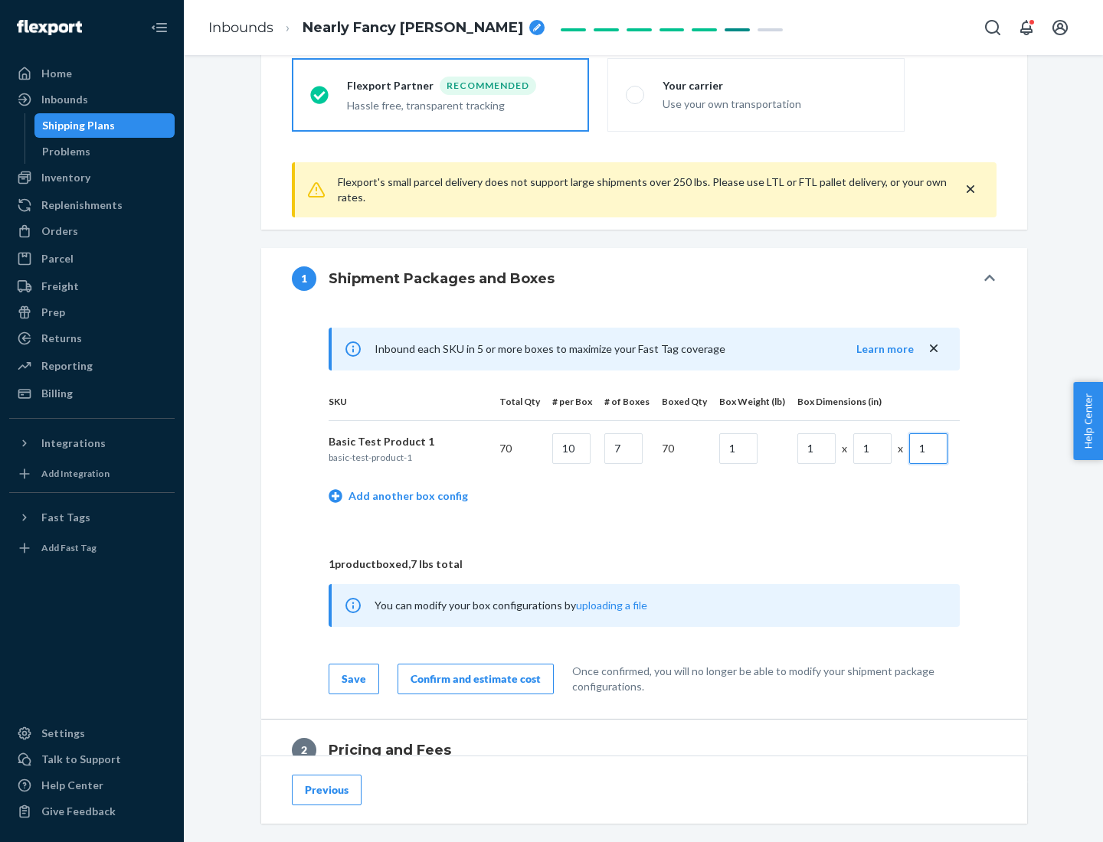
scroll to position [669, 0]
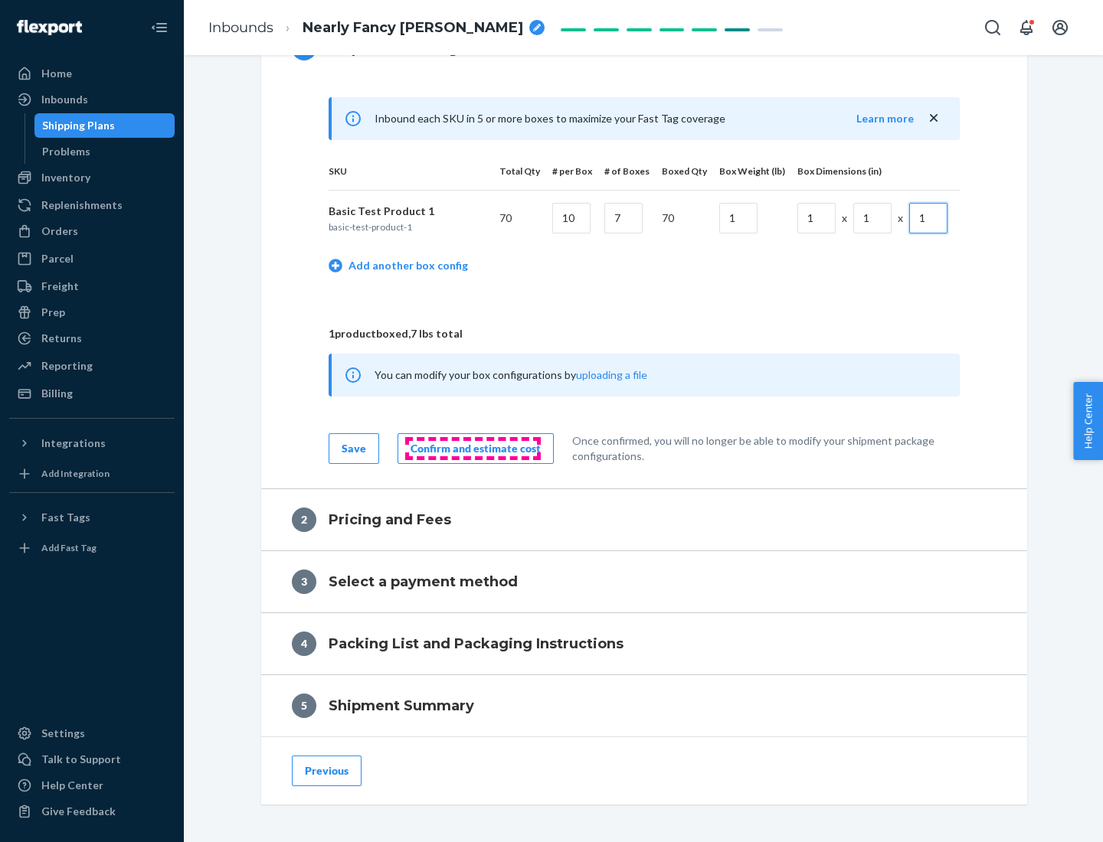
type input "1"
click at [473, 448] on div "Confirm and estimate cost" at bounding box center [475, 448] width 130 height 15
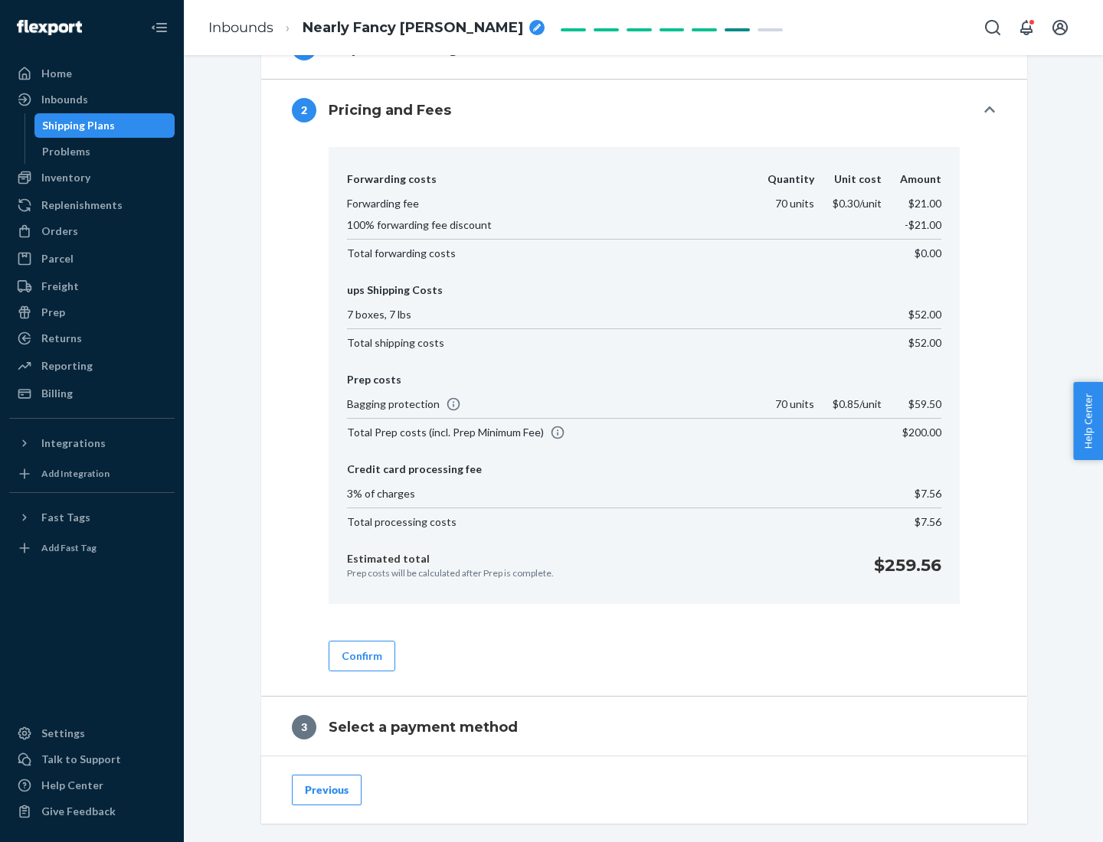
scroll to position [877, 0]
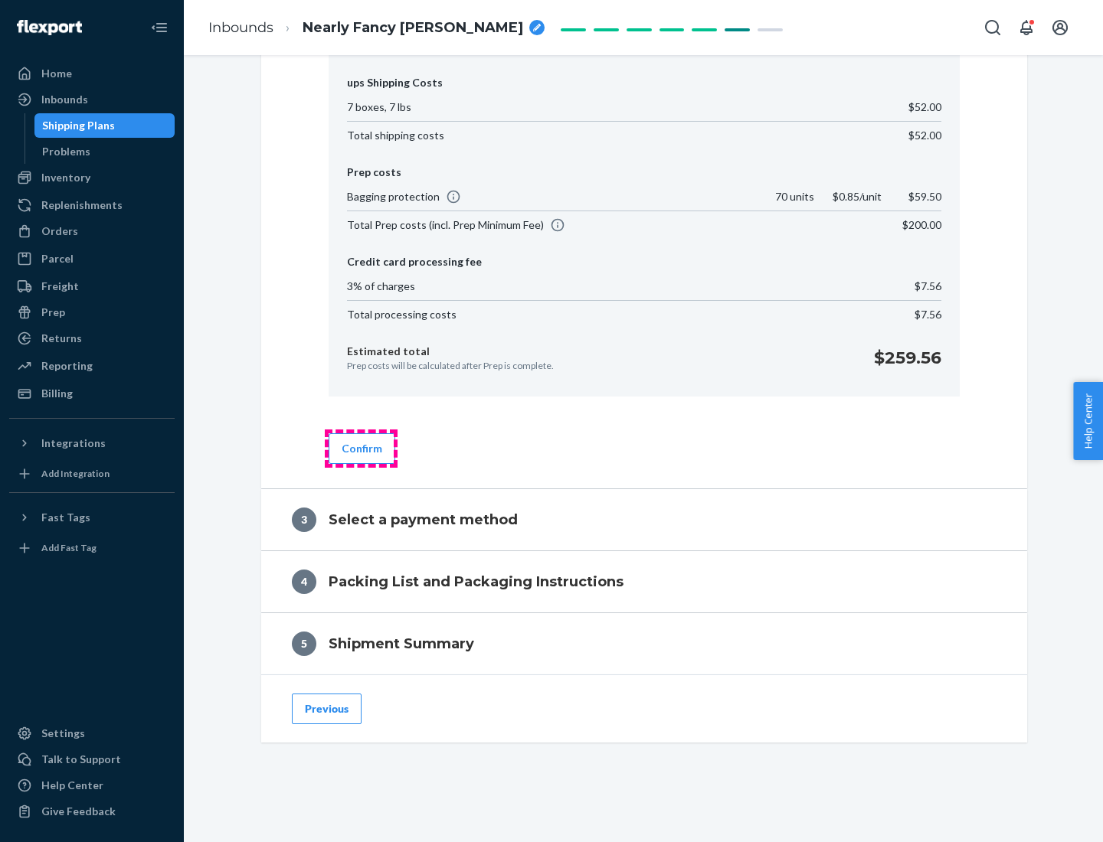
click at [361, 448] on button "Confirm" at bounding box center [362, 448] width 67 height 31
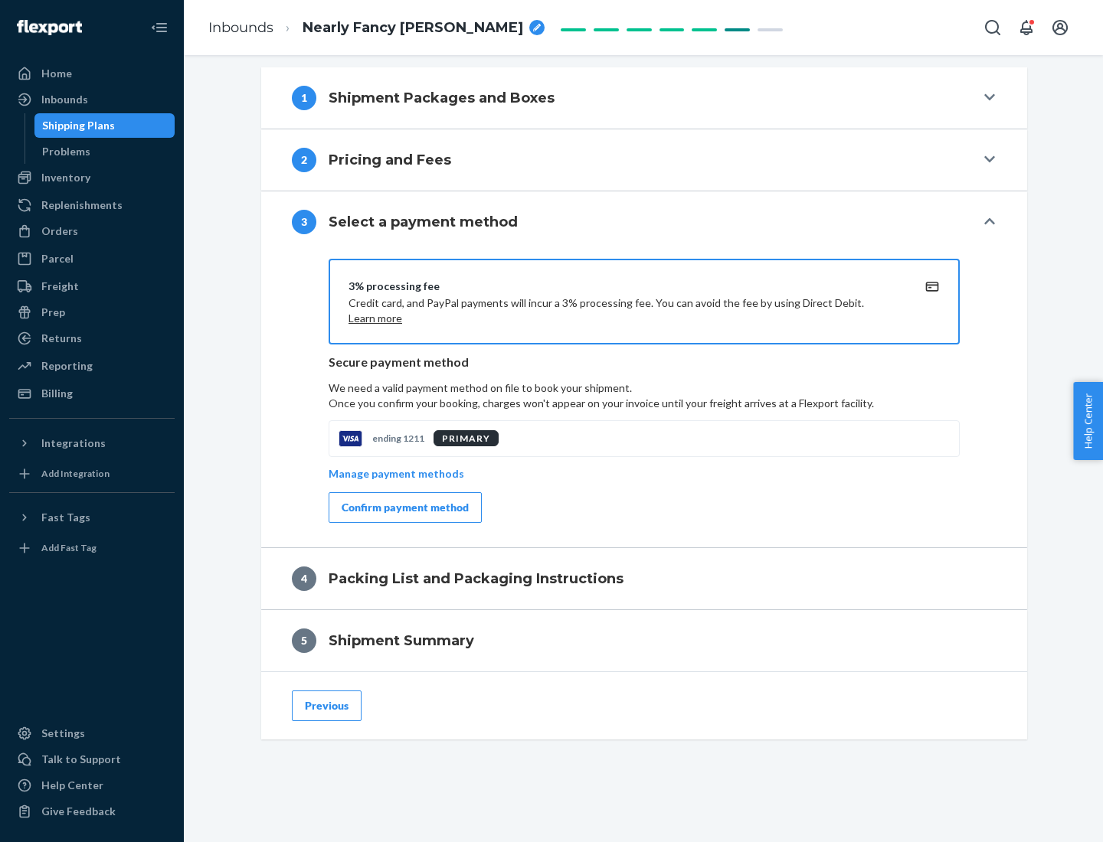
scroll to position [620, 0]
click at [404, 508] on div "Confirm payment method" at bounding box center [405, 507] width 127 height 15
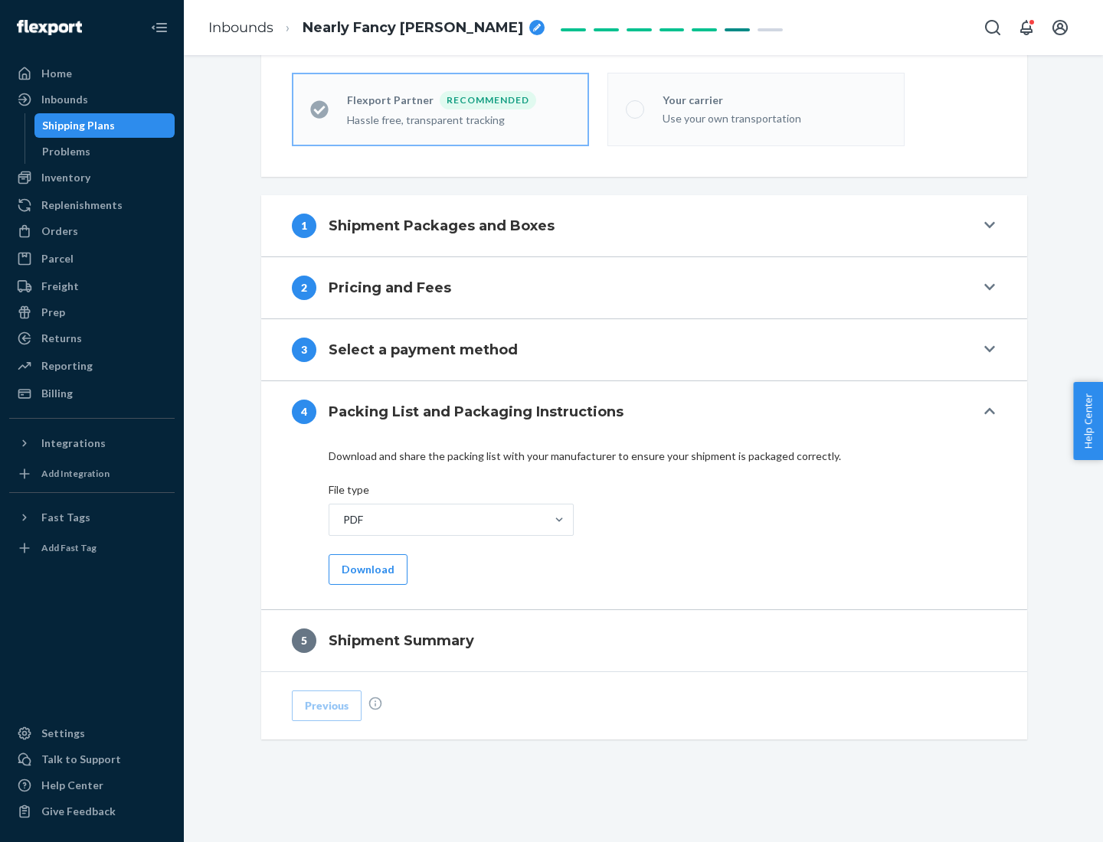
scroll to position [424, 0]
click at [366, 569] on button "Download" at bounding box center [368, 569] width 79 height 31
